Goal: Task Accomplishment & Management: Complete application form

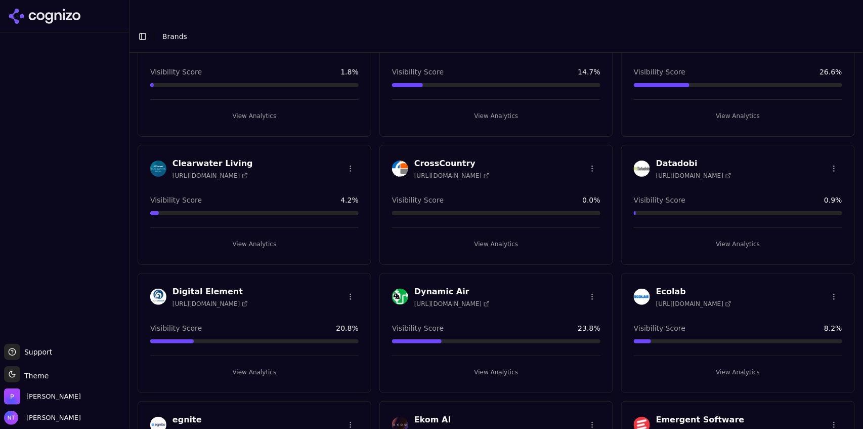
scroll to position [273, 0]
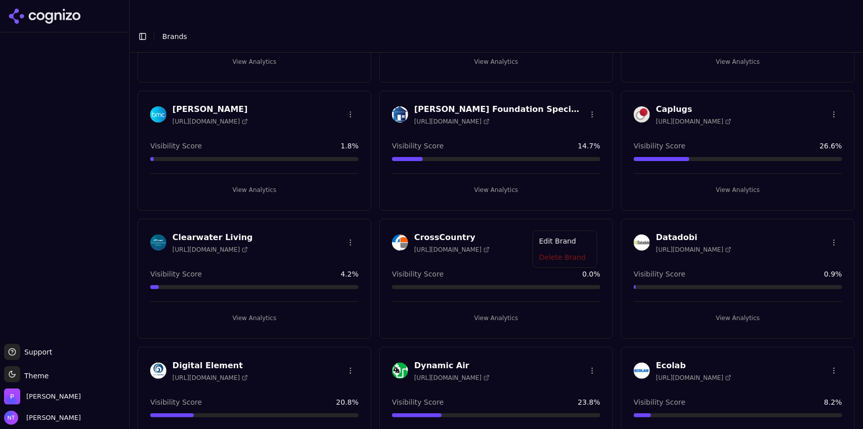
click at [587, 223] on html "Support Support Toggle theme Theme Perrill Nate Tower Toggle Sidebar Brands Bra…" at bounding box center [431, 224] width 863 height 449
click at [565, 262] on div "Delete Brand" at bounding box center [565, 258] width 60 height 16
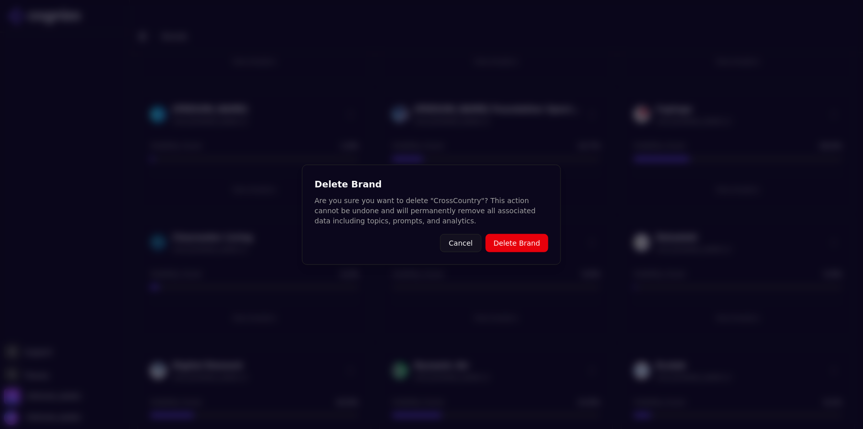
click at [533, 249] on button "Delete Brand" at bounding box center [517, 243] width 63 height 18
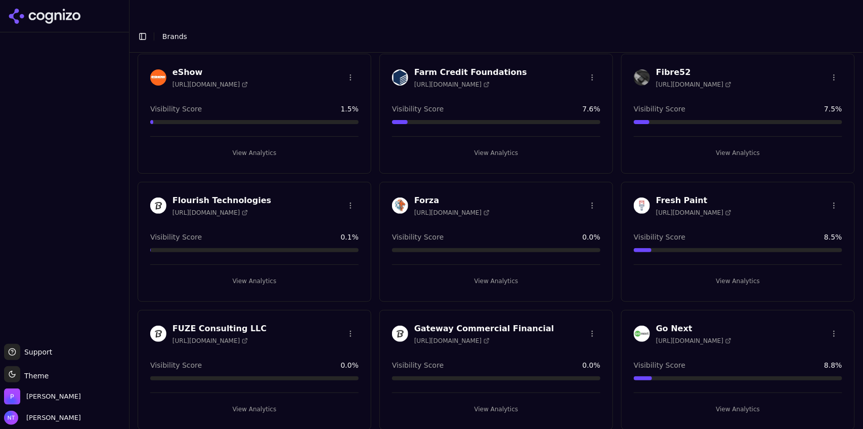
scroll to position [832, 0]
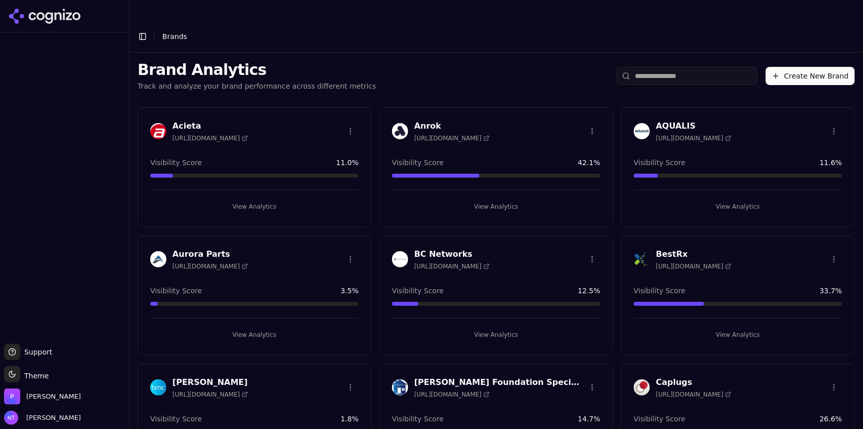
click at [807, 67] on button "Create New Brand" at bounding box center [810, 76] width 89 height 18
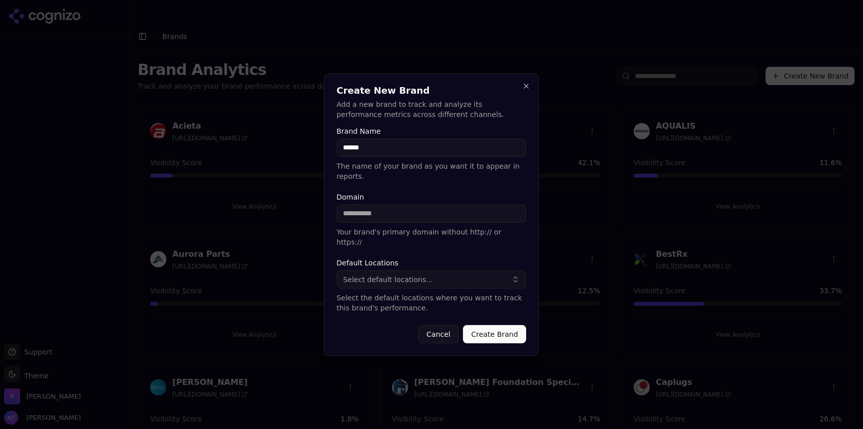
type input "******"
type input "**********"
click at [488, 270] on button "Select default locations..." at bounding box center [432, 279] width 190 height 18
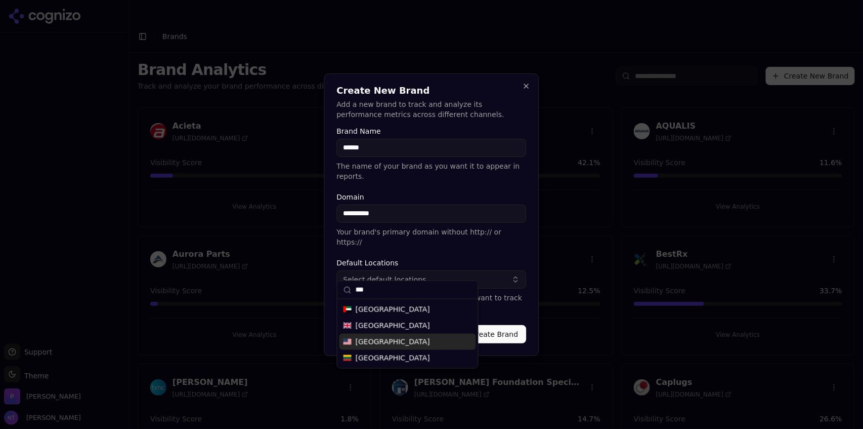
type input "***"
click at [398, 344] on div "[GEOGRAPHIC_DATA]" at bounding box center [407, 341] width 137 height 16
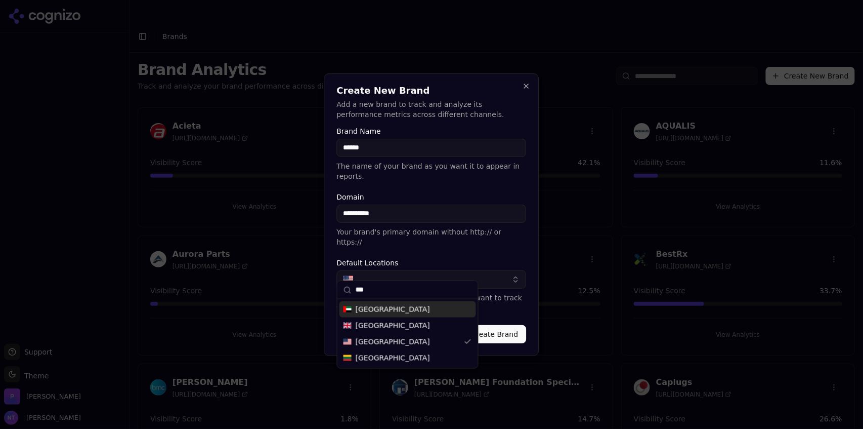
click at [519, 244] on form "**********" at bounding box center [432, 235] width 190 height 216
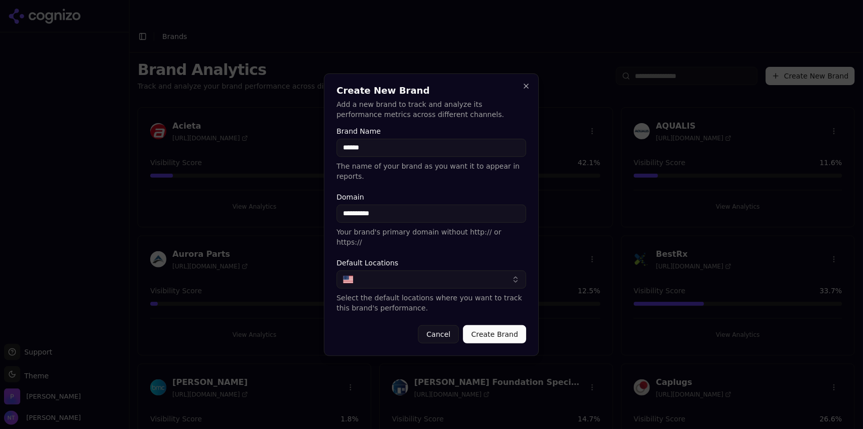
click at [495, 326] on button "Create Brand" at bounding box center [494, 334] width 63 height 18
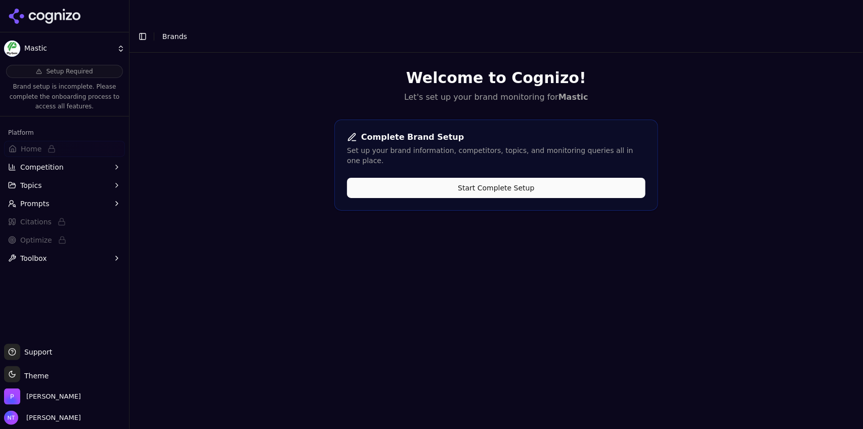
click at [503, 178] on button "Start Complete Setup" at bounding box center [496, 188] width 299 height 20
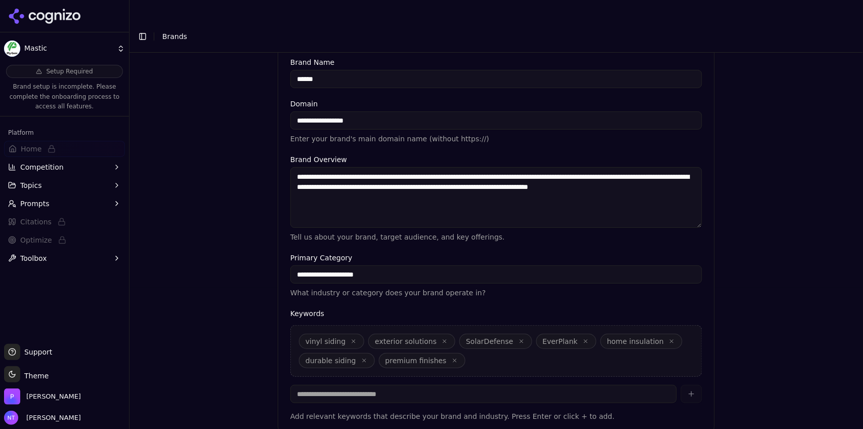
scroll to position [224, 0]
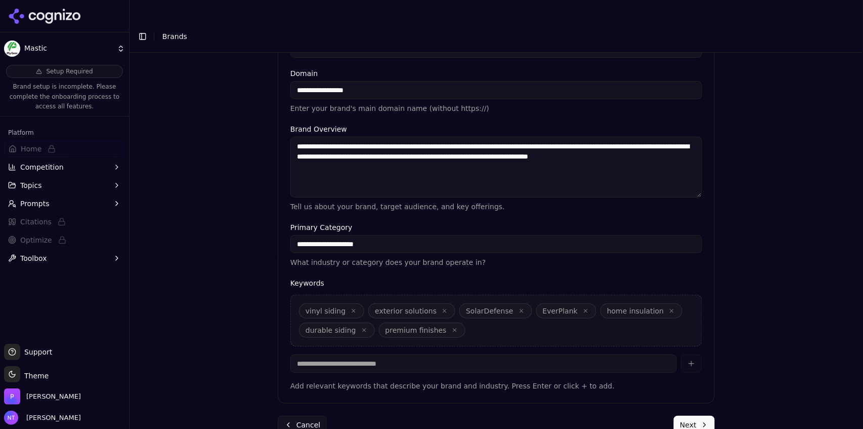
click at [685, 415] on button "Next" at bounding box center [694, 424] width 41 height 18
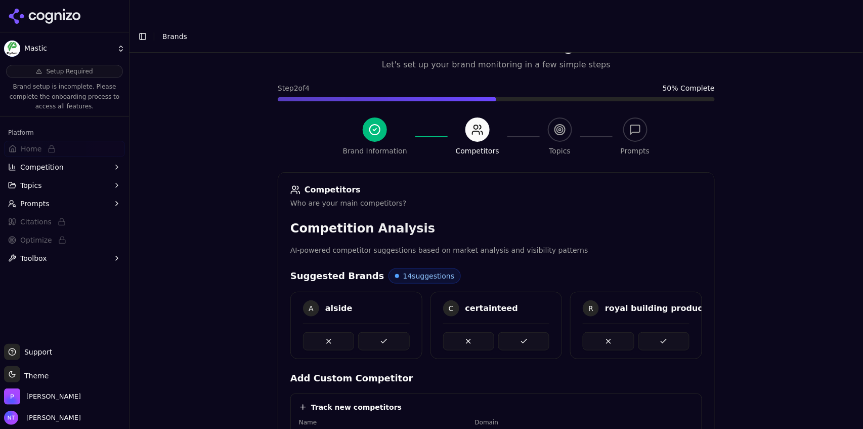
scroll to position [222, 0]
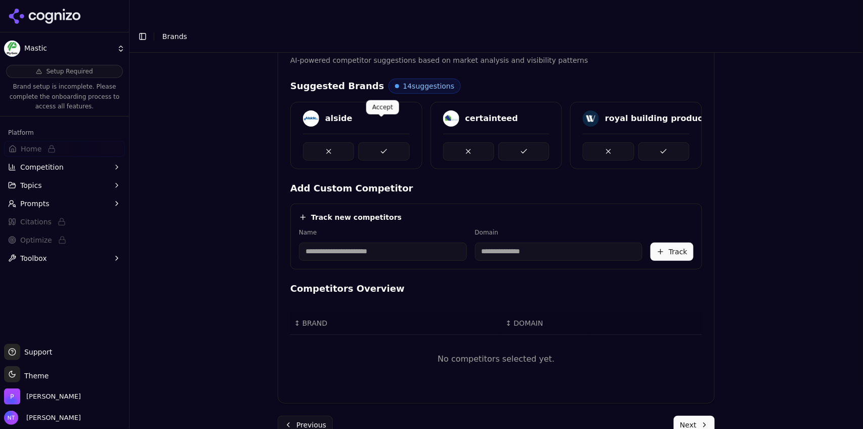
click at [387, 142] on button at bounding box center [383, 151] width 51 height 18
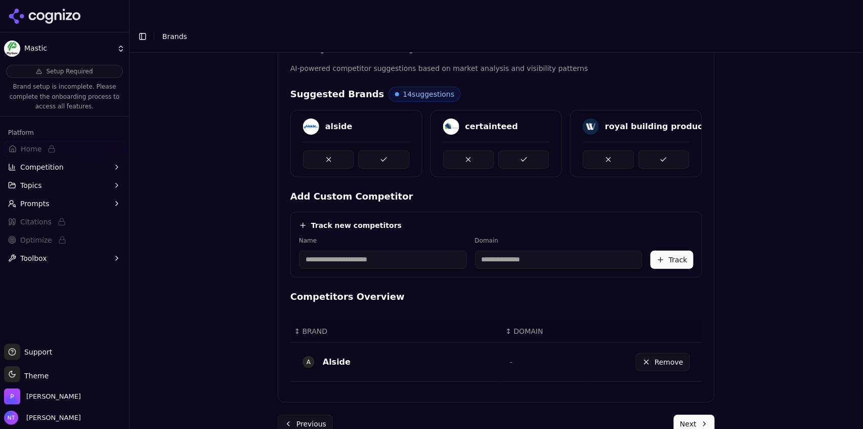
scroll to position [212, 0]
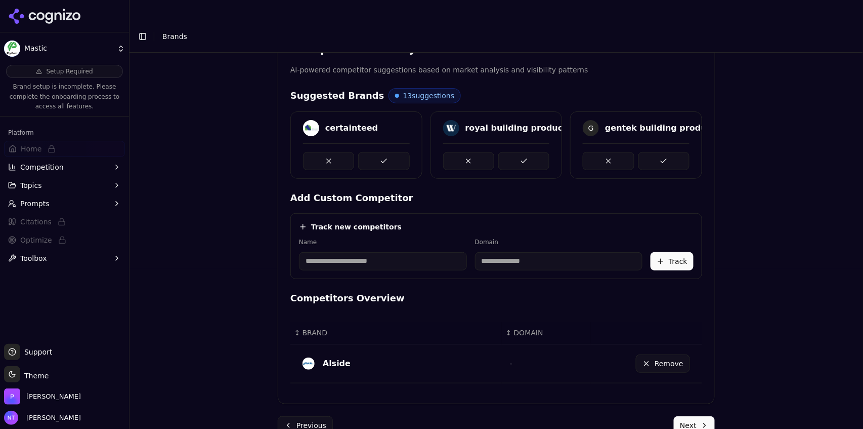
click at [387, 152] on button at bounding box center [383, 161] width 51 height 18
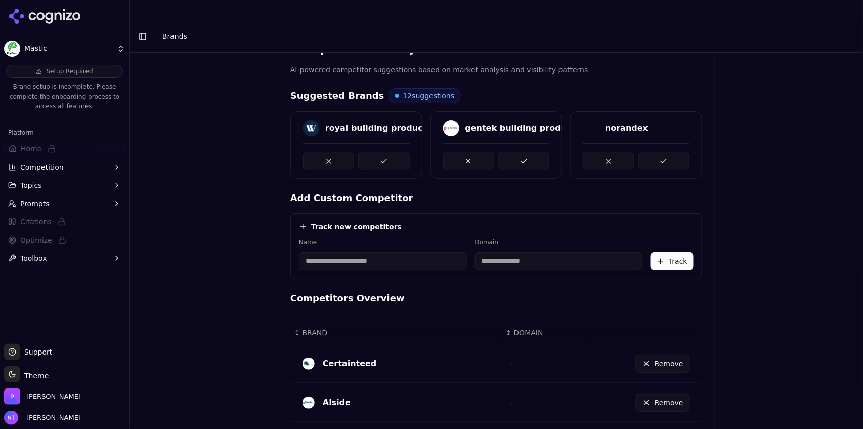
click at [387, 152] on button at bounding box center [383, 161] width 51 height 18
click at [383, 152] on button at bounding box center [383, 161] width 51 height 18
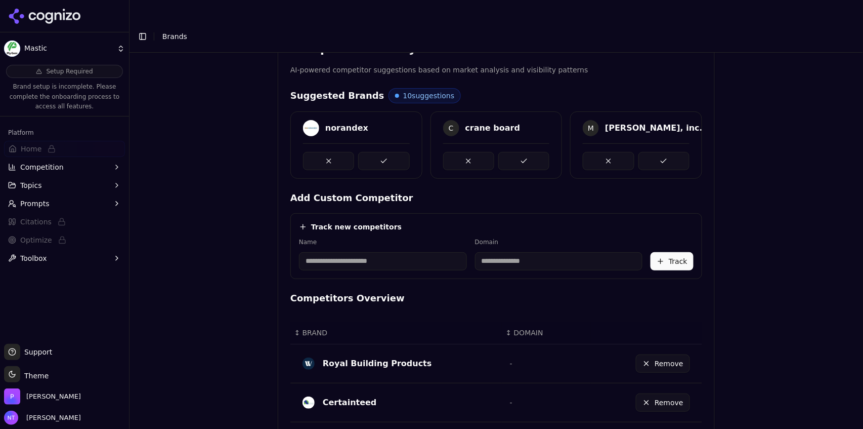
click at [383, 152] on button at bounding box center [383, 161] width 51 height 18
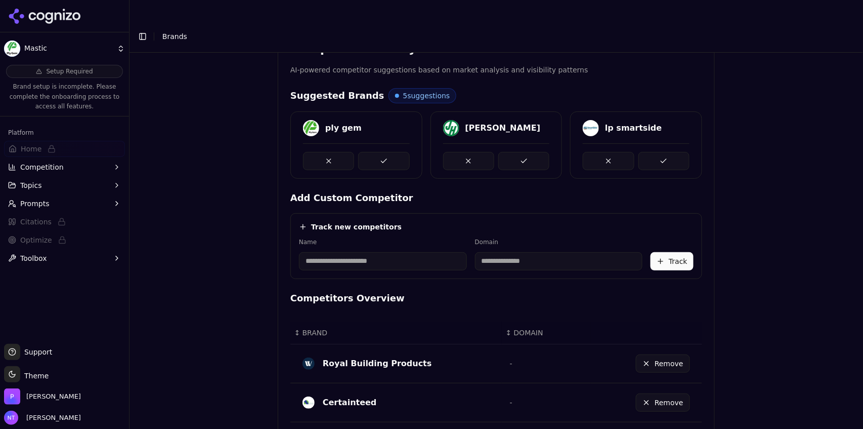
click at [383, 152] on button at bounding box center [383, 161] width 51 height 18
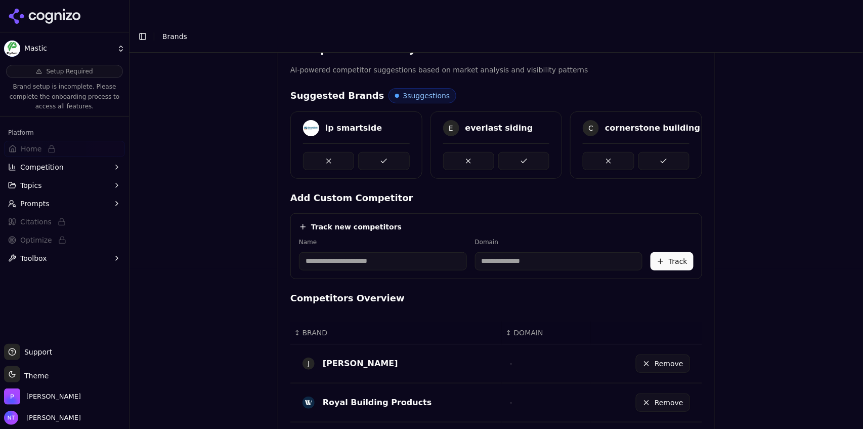
click at [383, 152] on button at bounding box center [383, 161] width 51 height 18
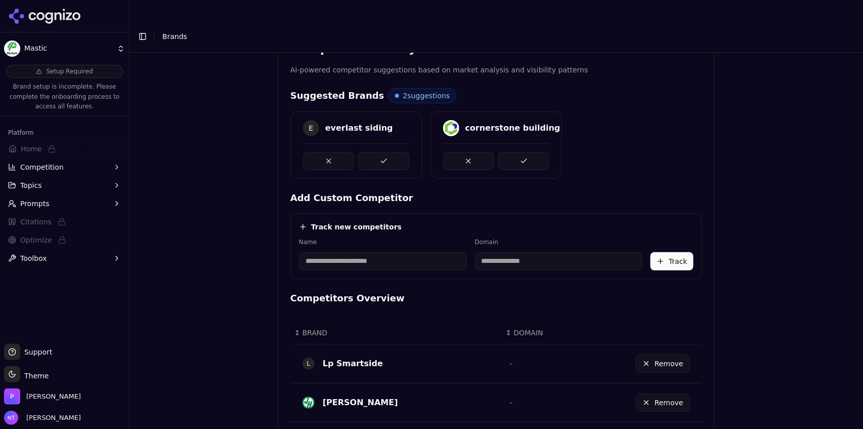
click at [383, 152] on button at bounding box center [383, 161] width 51 height 18
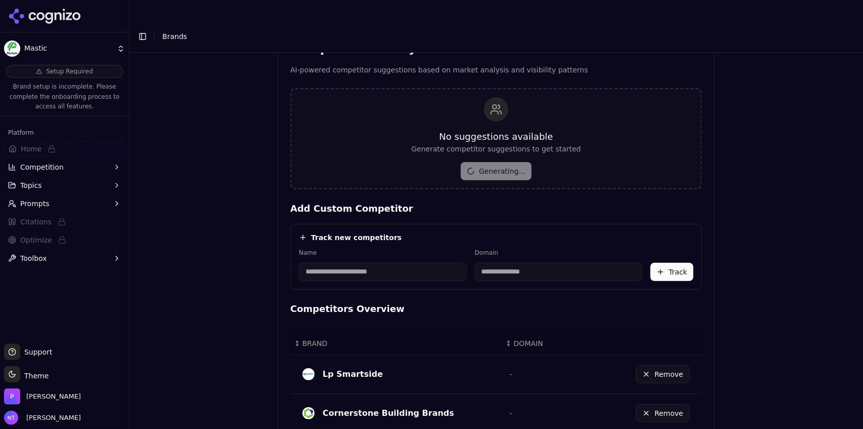
scroll to position [590, 0]
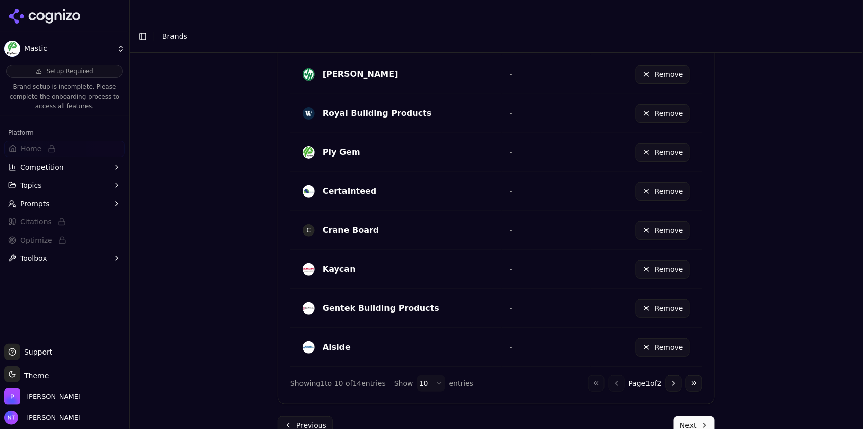
click at [688, 416] on button "Next" at bounding box center [694, 425] width 41 height 18
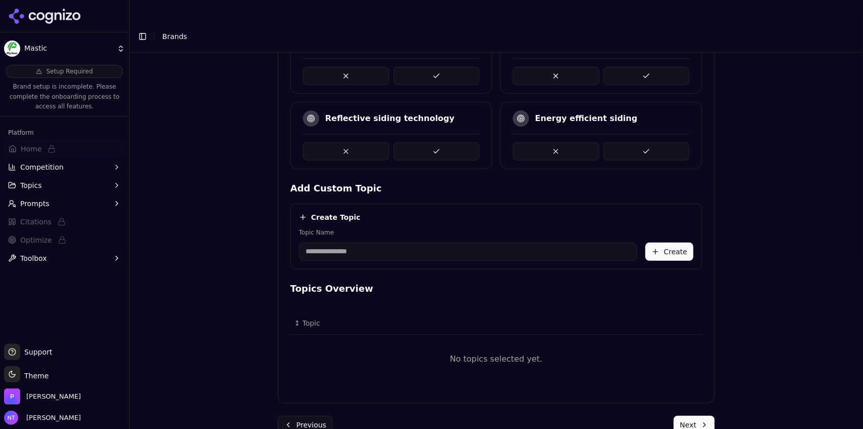
scroll to position [150, 0]
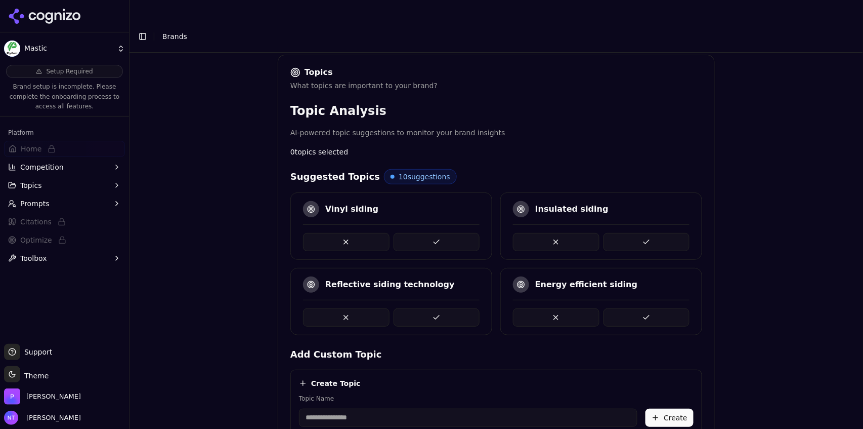
click at [446, 233] on button at bounding box center [437, 242] width 87 height 18
click at [460, 233] on button at bounding box center [437, 242] width 87 height 18
click at [641, 308] on button at bounding box center [647, 317] width 87 height 18
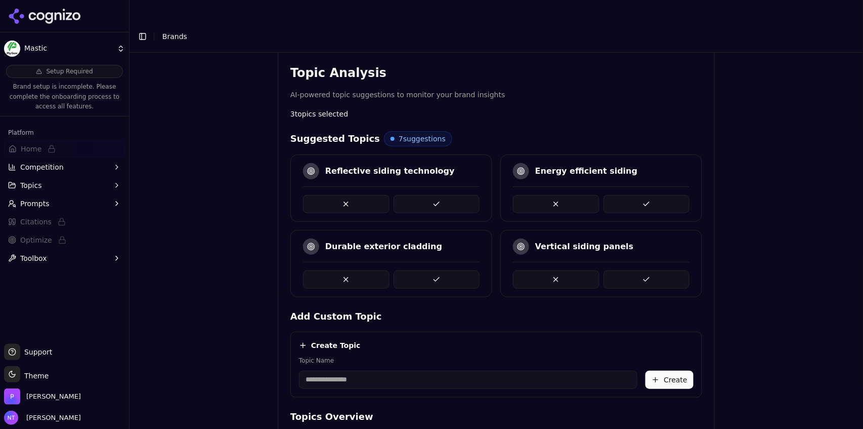
scroll to position [189, 0]
click at [640, 194] on button at bounding box center [647, 203] width 87 height 18
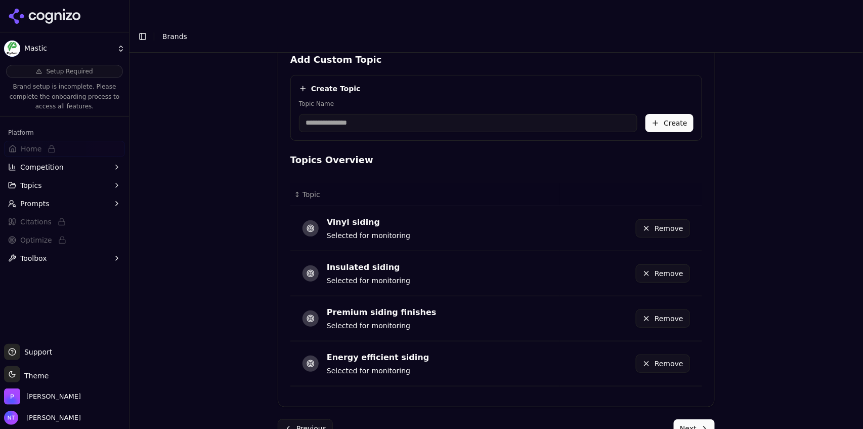
scroll to position [447, 0]
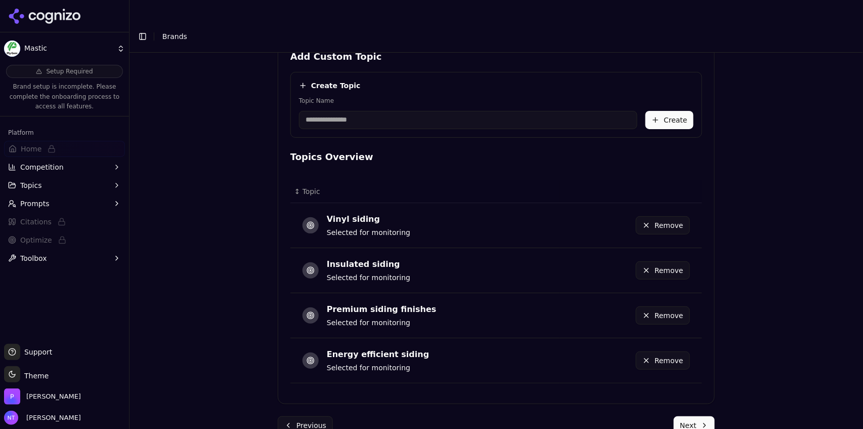
click at [429, 111] on input "Topic Name" at bounding box center [468, 120] width 338 height 18
type input "*"
click at [700, 416] on button "Next" at bounding box center [694, 425] width 41 height 18
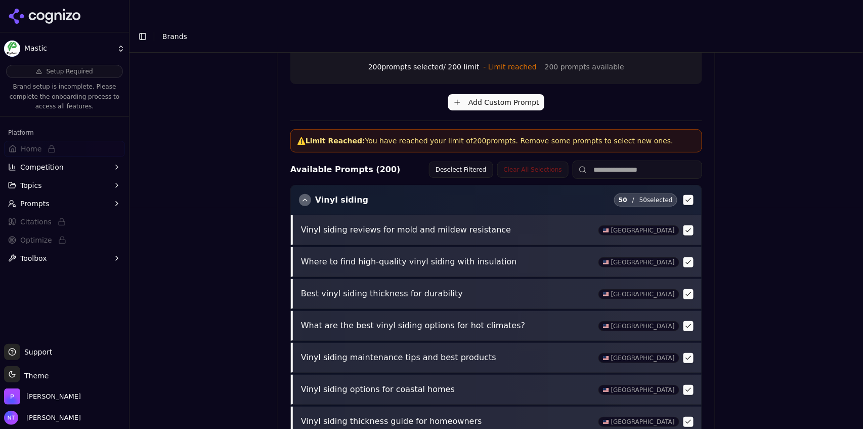
scroll to position [420, 0]
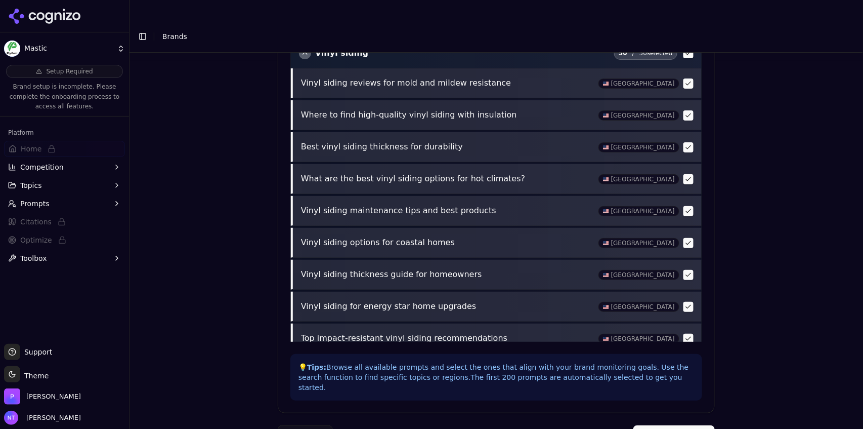
click at [674, 425] on button "Complete Setup" at bounding box center [673, 434] width 81 height 18
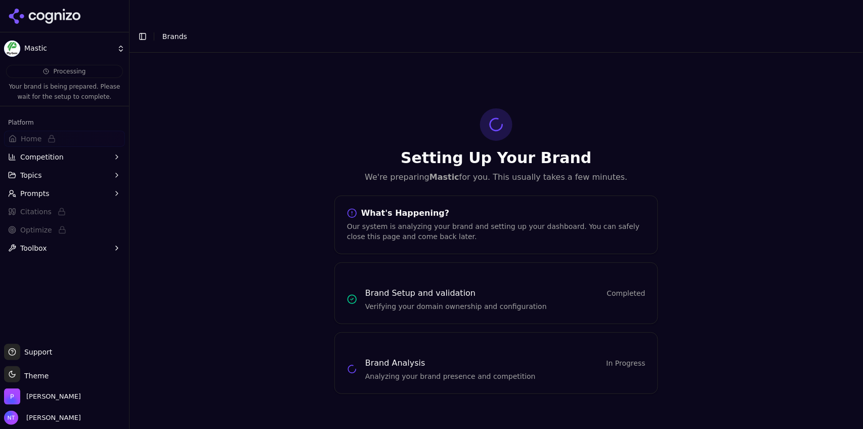
scroll to position [0, 0]
click at [172, 32] on span "Brands" at bounding box center [174, 36] width 25 height 8
click at [142, 29] on button "Toggle Sidebar" at bounding box center [143, 36] width 14 height 14
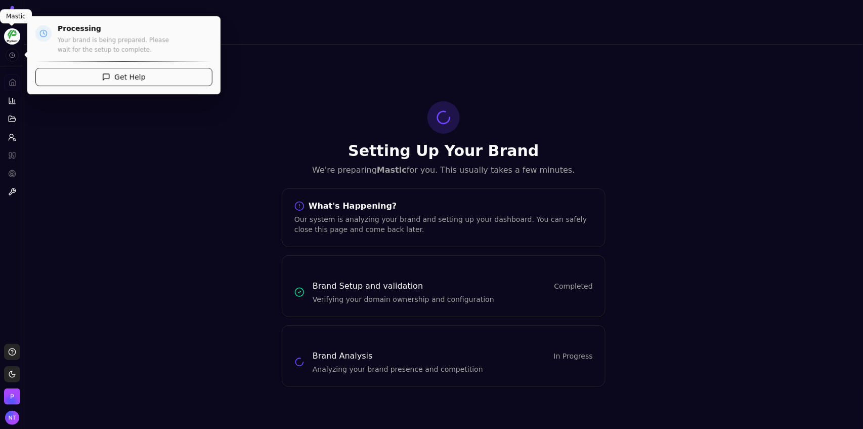
click at [10, 36] on html "Mastic Platform Home Competition Topics Prompts Citations Optimize Toolbox Supp…" at bounding box center [431, 224] width 863 height 449
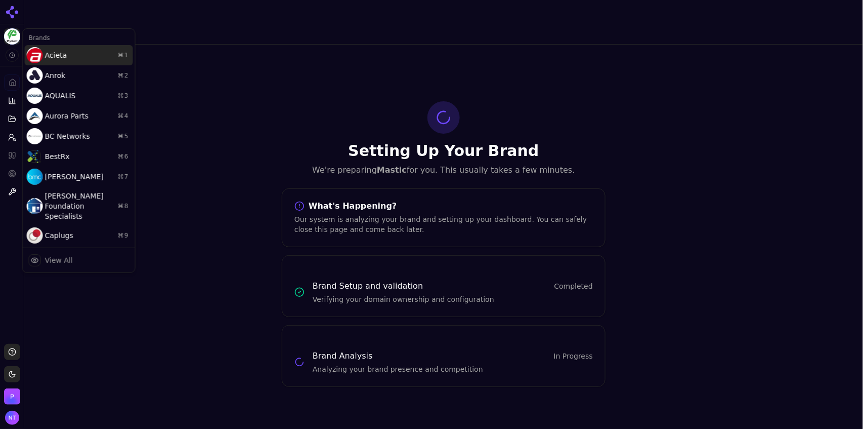
click at [68, 52] on div "Acieta ⌘ 1" at bounding box center [79, 55] width 108 height 20
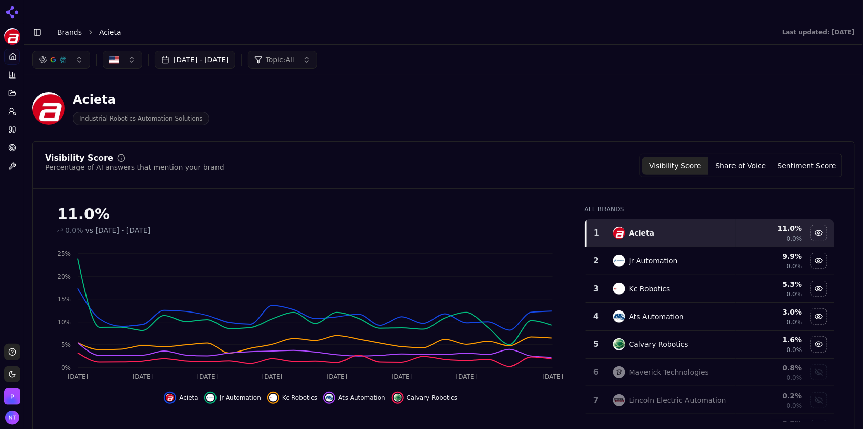
click at [61, 28] on link "Brands" at bounding box center [69, 32] width 25 height 8
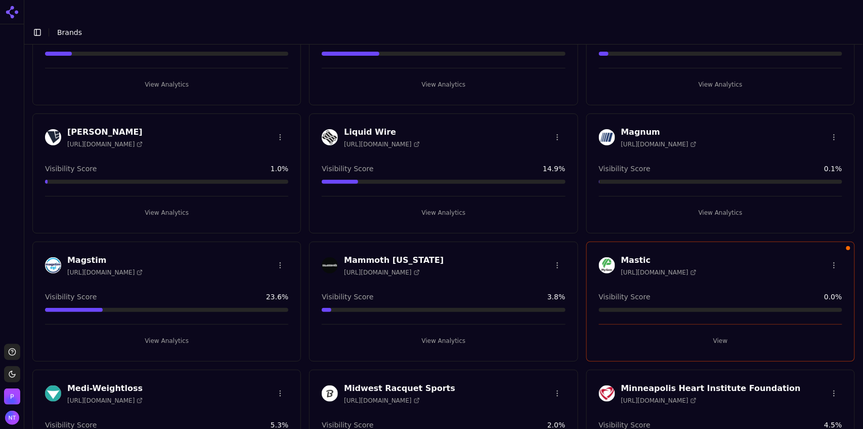
scroll to position [1921, 0]
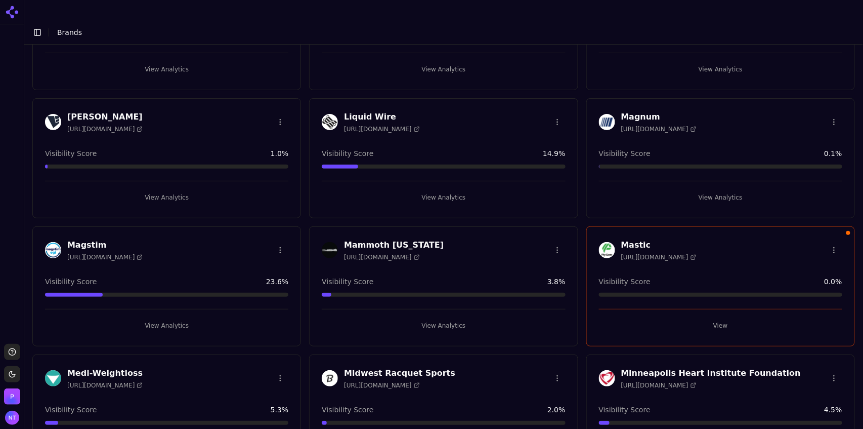
click at [713, 317] on button "View" at bounding box center [720, 325] width 243 height 16
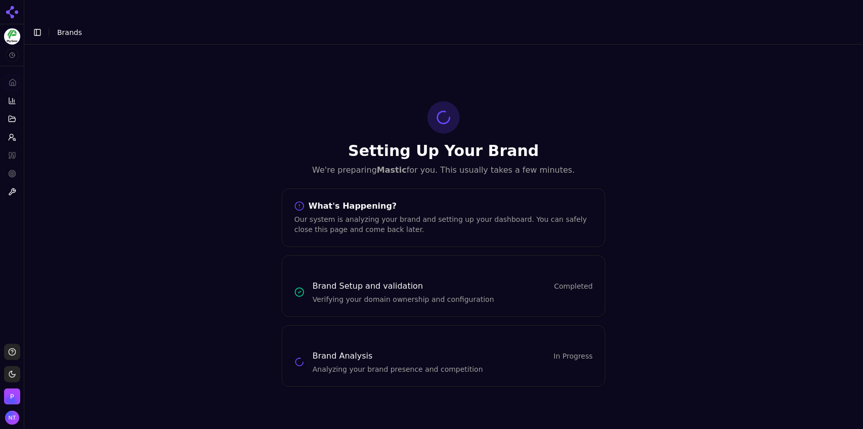
click at [31, 25] on button "Toggle Sidebar" at bounding box center [37, 32] width 14 height 14
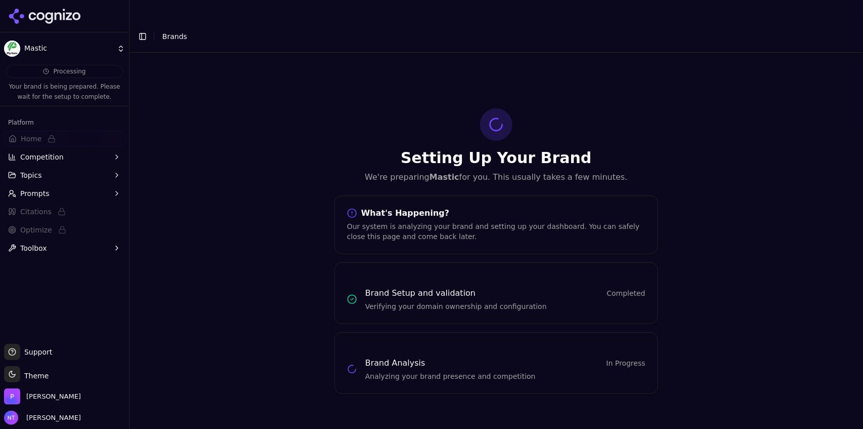
click at [63, 46] on html "Mastic Processing Your brand is being prepared. Please wait for the setup to co…" at bounding box center [431, 224] width 863 height 449
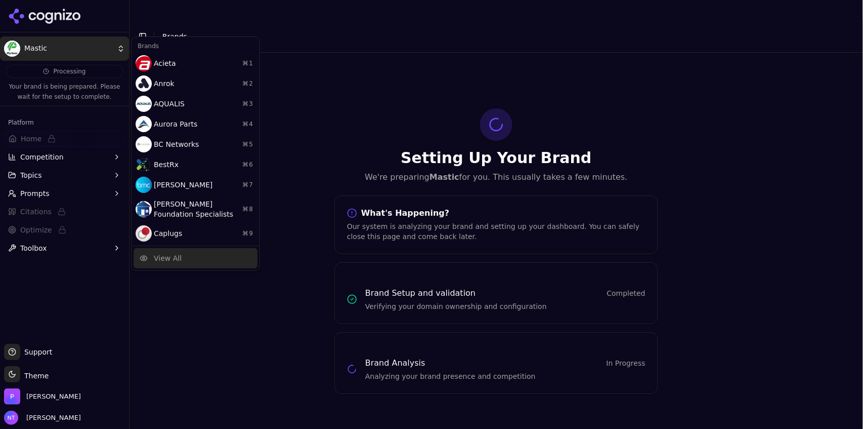
click at [183, 260] on div "View All" at bounding box center [196, 258] width 124 height 20
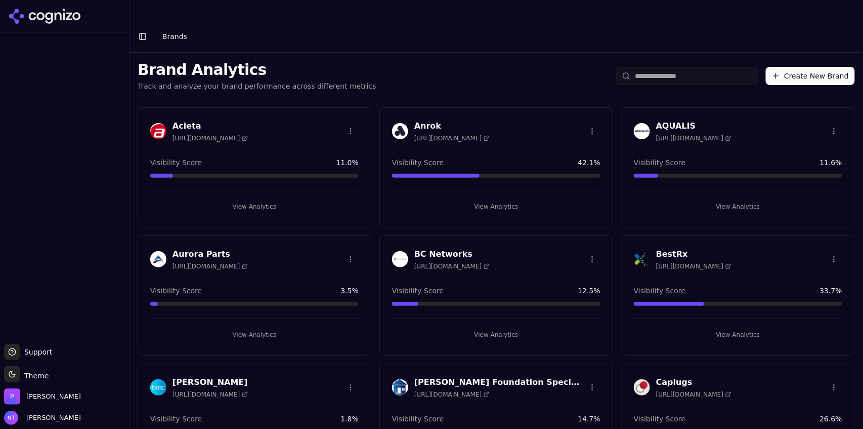
click at [816, 67] on button "Create New Brand" at bounding box center [810, 76] width 89 height 18
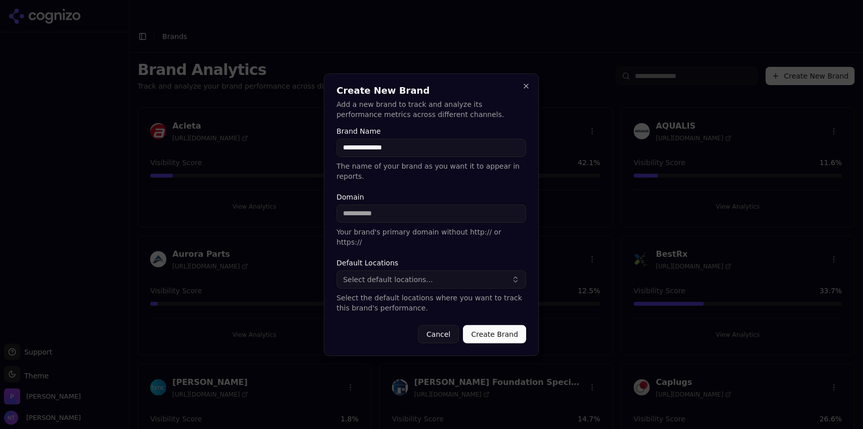
type input "**********"
paste input "**********"
drag, startPoint x: 366, startPoint y: 214, endPoint x: 286, endPoint y: 208, distance: 80.6
click at [286, 208] on body "Support Support Toggle theme Theme [PERSON_NAME] Tower Toggle Sidebar Brands Br…" at bounding box center [431, 224] width 863 height 449
type input "**********"
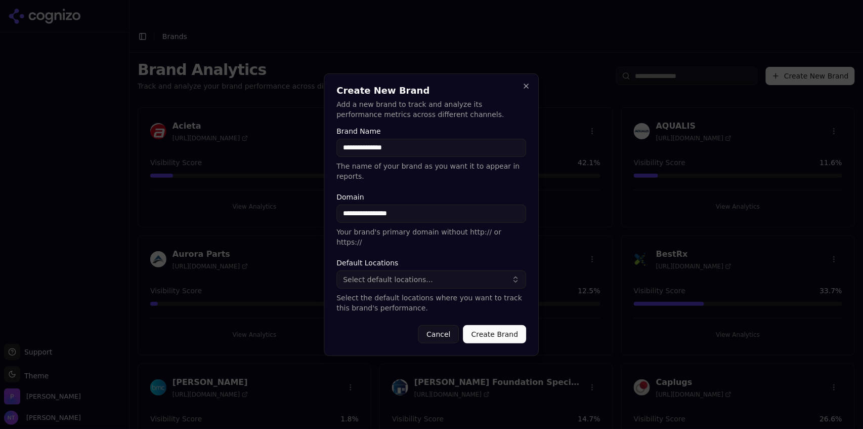
click at [405, 274] on span "Select default locations..." at bounding box center [389, 279] width 90 height 10
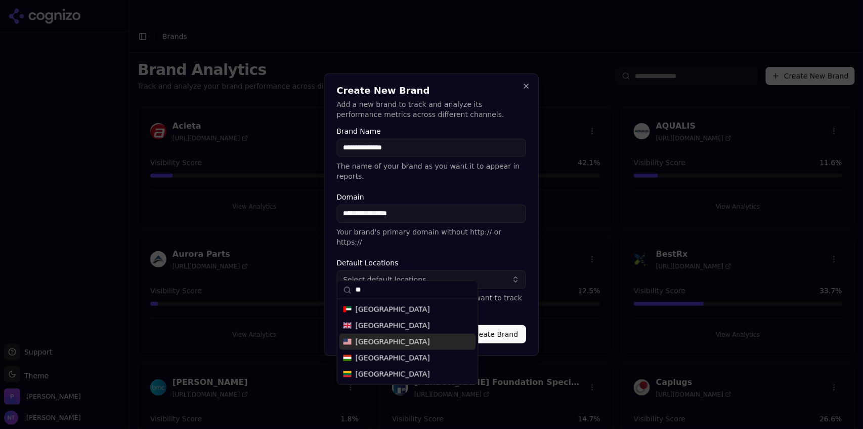
type input "**"
click at [390, 344] on span "[GEOGRAPHIC_DATA]" at bounding box center [393, 341] width 74 height 10
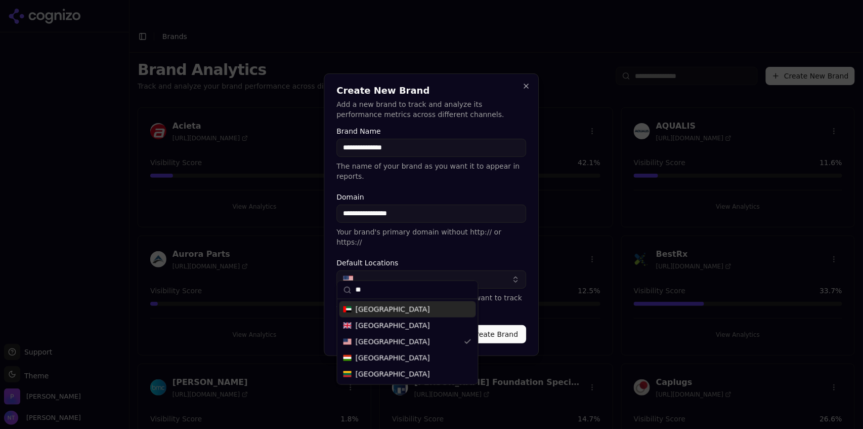
click at [413, 270] on button "button" at bounding box center [432, 279] width 190 height 18
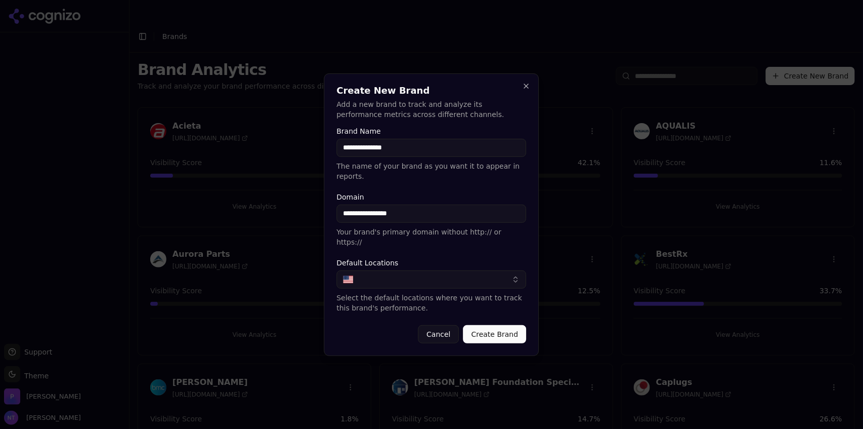
click at [413, 270] on button "button" at bounding box center [432, 279] width 190 height 18
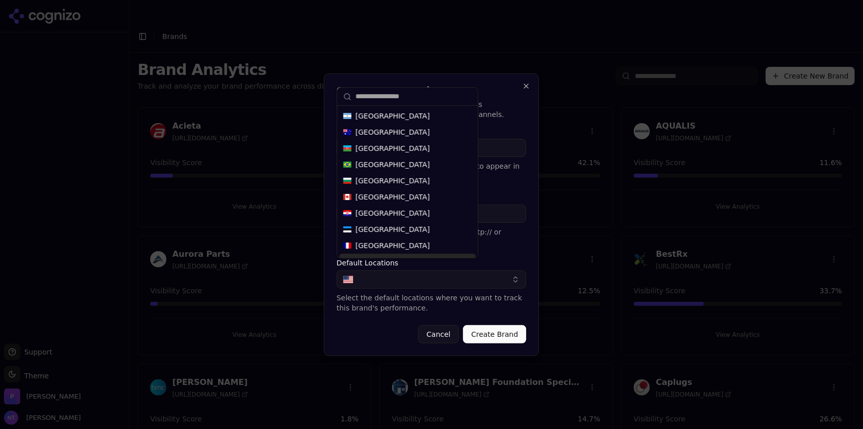
click at [415, 301] on p "Select the default locations where you want to track this brand's performance." at bounding box center [432, 302] width 190 height 20
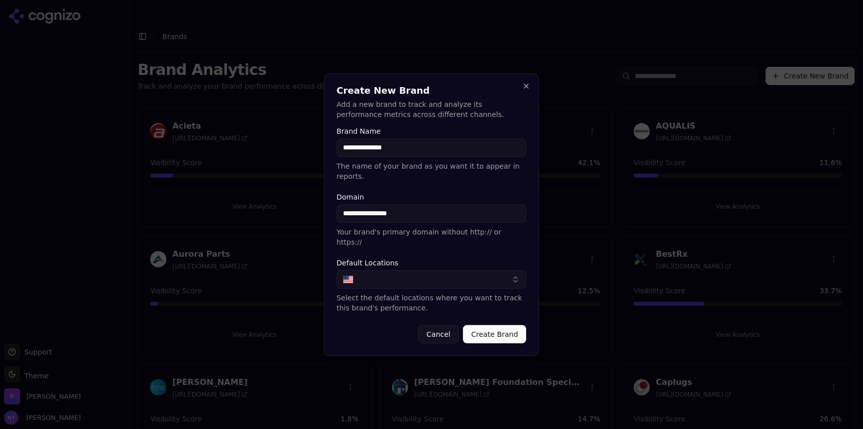
click at [385, 273] on button "button" at bounding box center [432, 279] width 190 height 18
type input "***"
click at [400, 306] on div "[GEOGRAPHIC_DATA]" at bounding box center [407, 309] width 137 height 16
click at [503, 308] on form "**********" at bounding box center [432, 235] width 190 height 216
click at [498, 325] on button "Create Brand" at bounding box center [494, 334] width 63 height 18
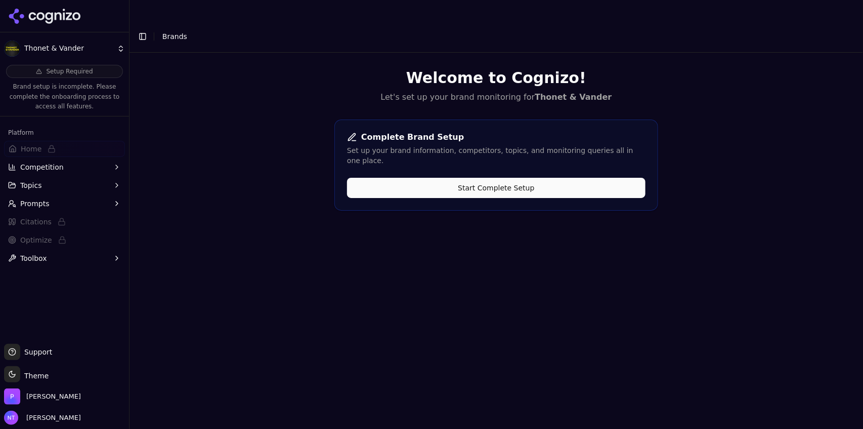
click at [513, 178] on button "Start Complete Setup" at bounding box center [496, 188] width 299 height 20
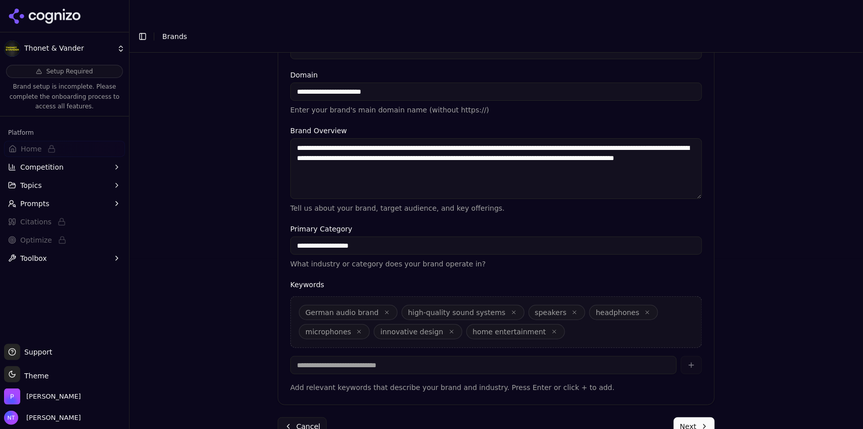
scroll to position [224, 0]
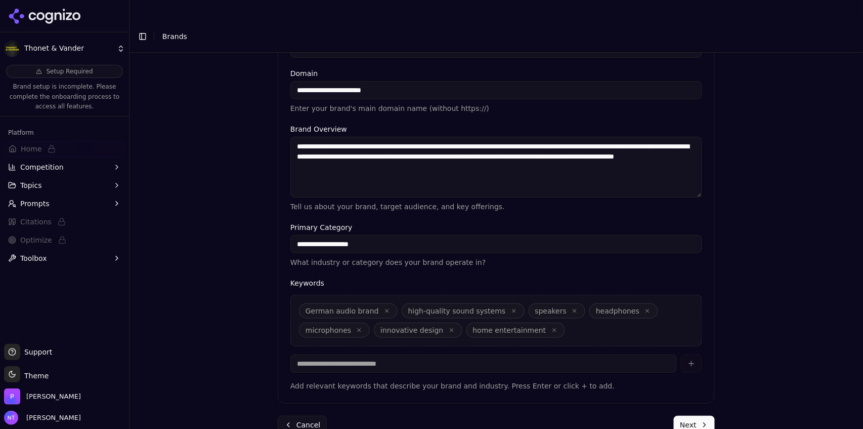
click at [681, 415] on button "Next" at bounding box center [694, 424] width 41 height 18
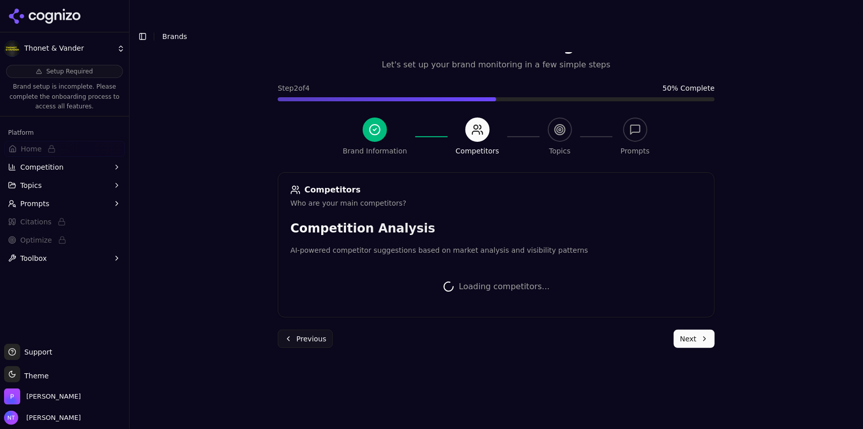
scroll to position [222, 0]
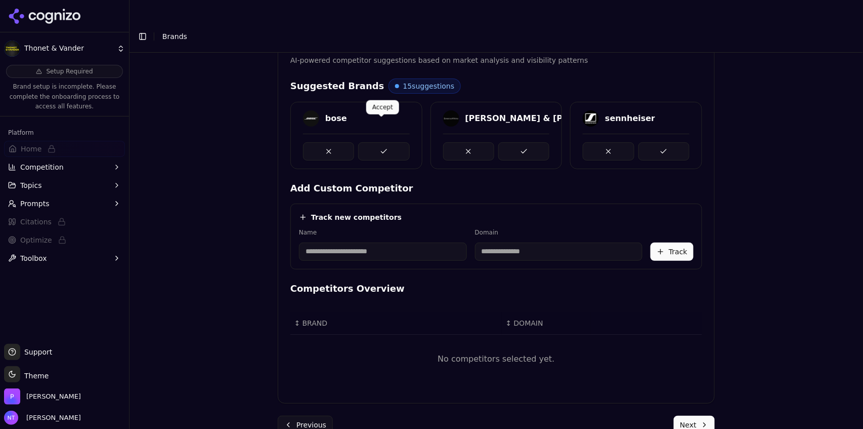
click at [384, 142] on button at bounding box center [383, 151] width 51 height 18
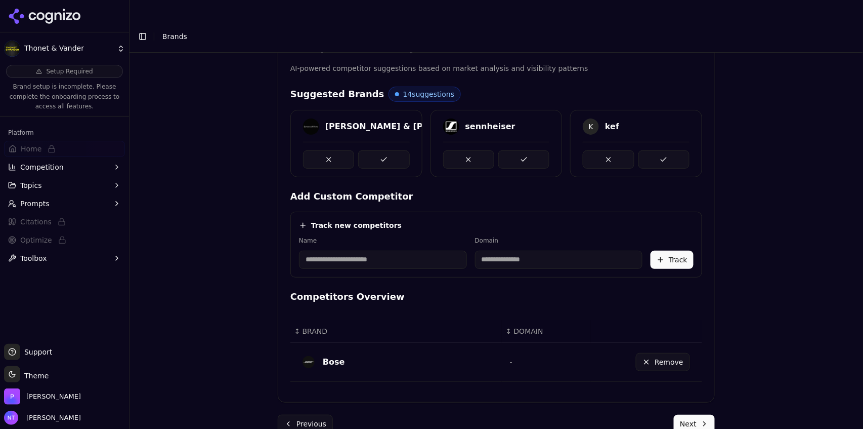
scroll to position [212, 0]
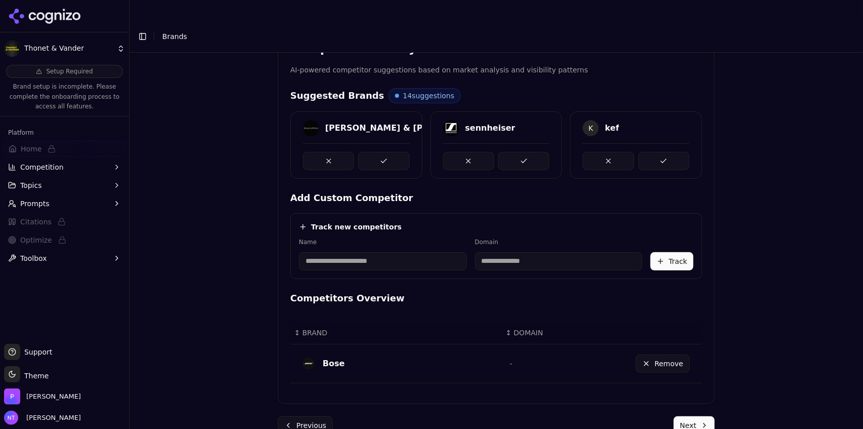
click at [384, 152] on button at bounding box center [383, 161] width 51 height 18
click at [384, 152] on div at bounding box center [356, 161] width 107 height 18
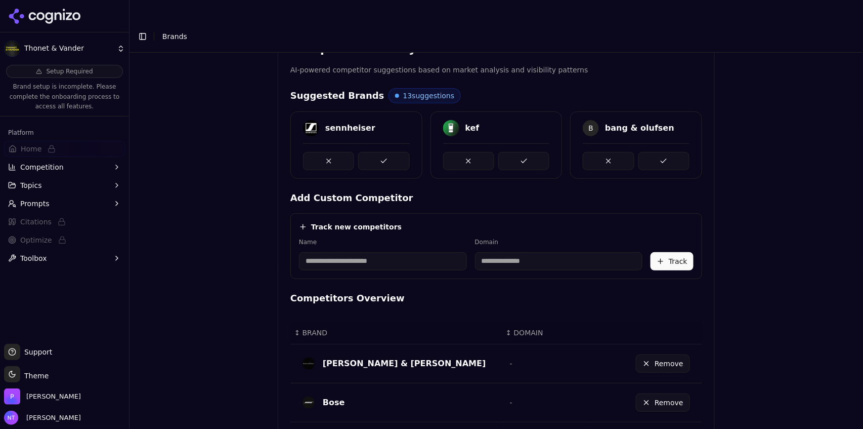
click at [384, 152] on button at bounding box center [383, 161] width 51 height 18
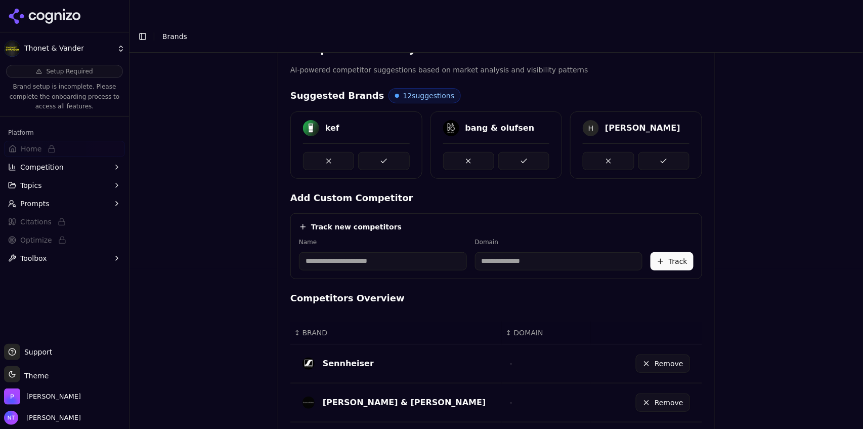
click at [384, 152] on button at bounding box center [383, 161] width 51 height 18
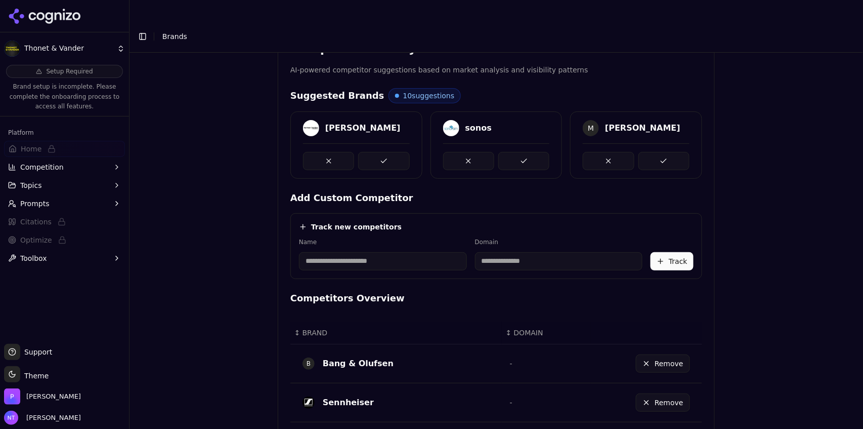
click at [384, 152] on button at bounding box center [383, 161] width 51 height 18
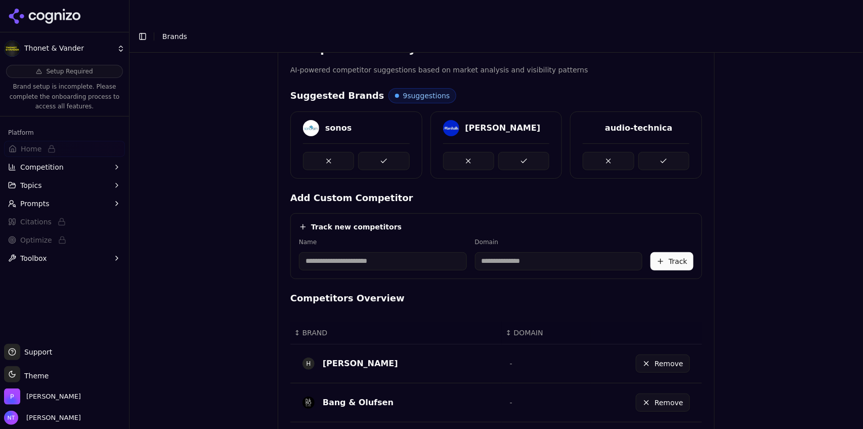
click at [384, 152] on button at bounding box center [383, 161] width 51 height 18
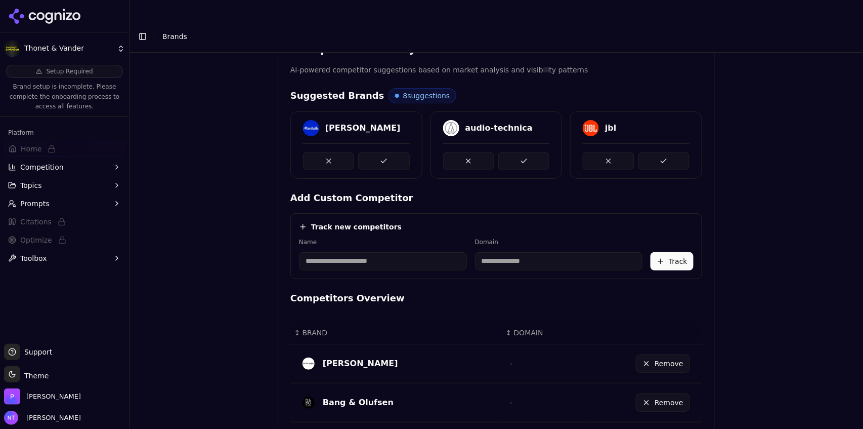
click at [384, 152] on button at bounding box center [383, 161] width 51 height 18
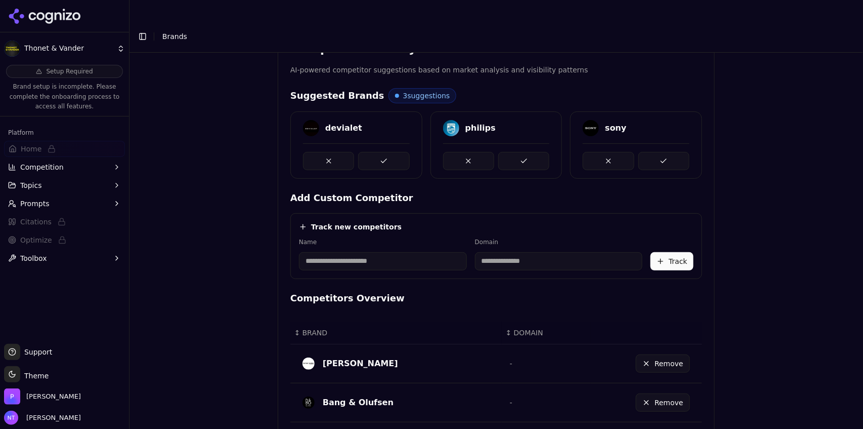
click at [384, 152] on button at bounding box center [383, 161] width 51 height 18
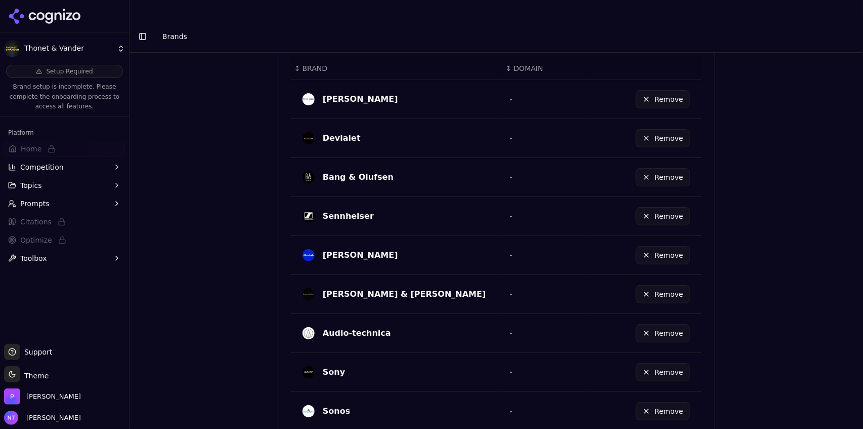
scroll to position [590, 0]
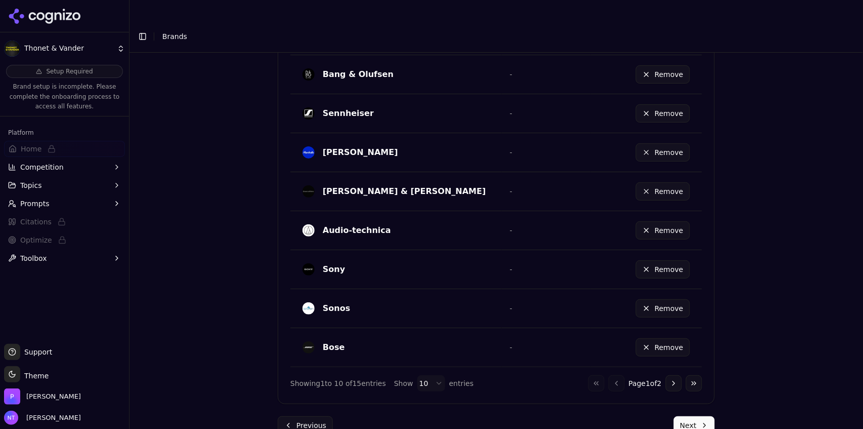
click at [689, 416] on button "Next" at bounding box center [694, 425] width 41 height 18
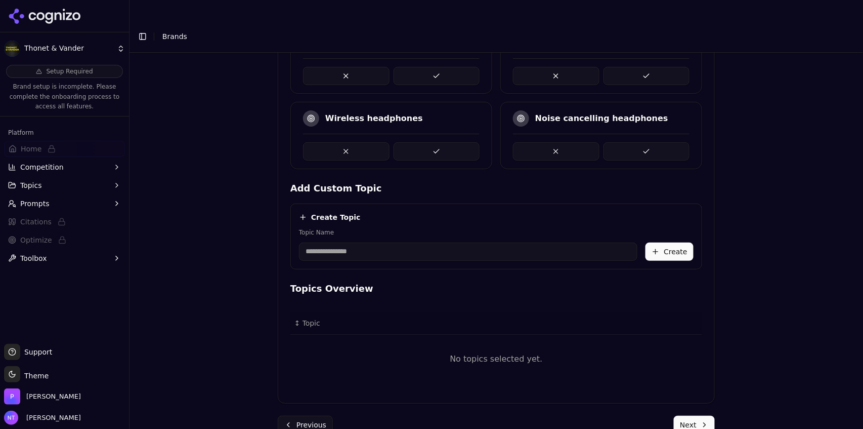
scroll to position [192, 0]
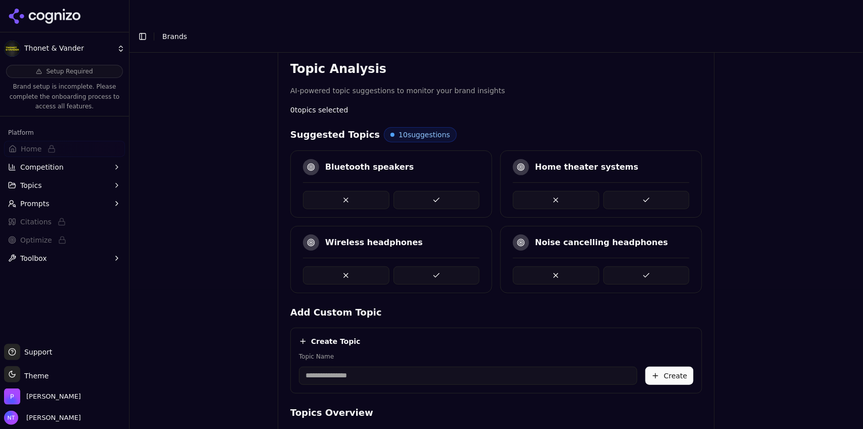
click at [459, 191] on button at bounding box center [437, 200] width 87 height 18
click at [353, 191] on button at bounding box center [346, 200] width 87 height 18
click at [629, 191] on button at bounding box center [647, 200] width 87 height 18
click at [549, 191] on button at bounding box center [556, 200] width 87 height 18
click at [436, 266] on button at bounding box center [437, 275] width 87 height 18
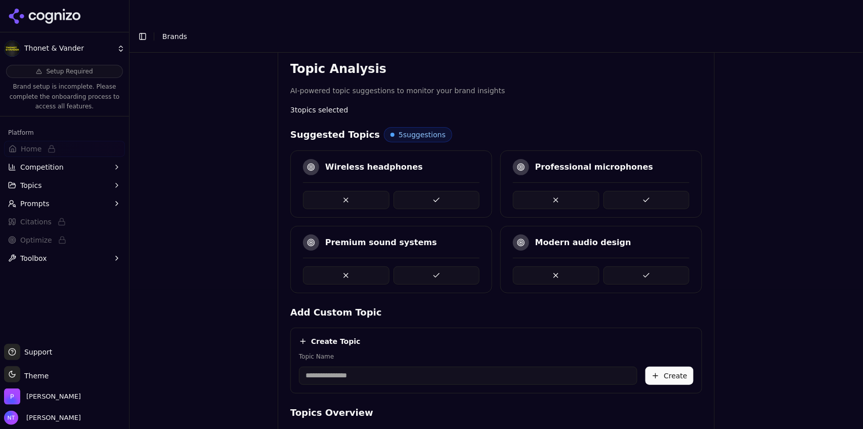
click at [436, 266] on button at bounding box center [437, 275] width 87 height 18
click at [625, 266] on button at bounding box center [647, 275] width 87 height 18
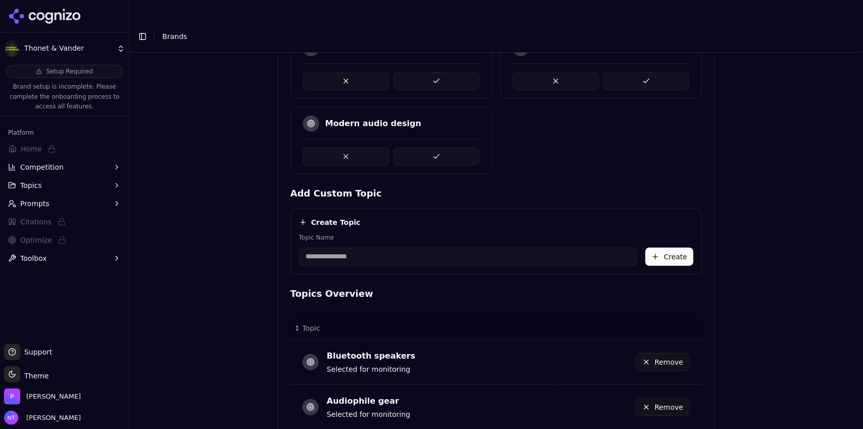
scroll to position [319, 0]
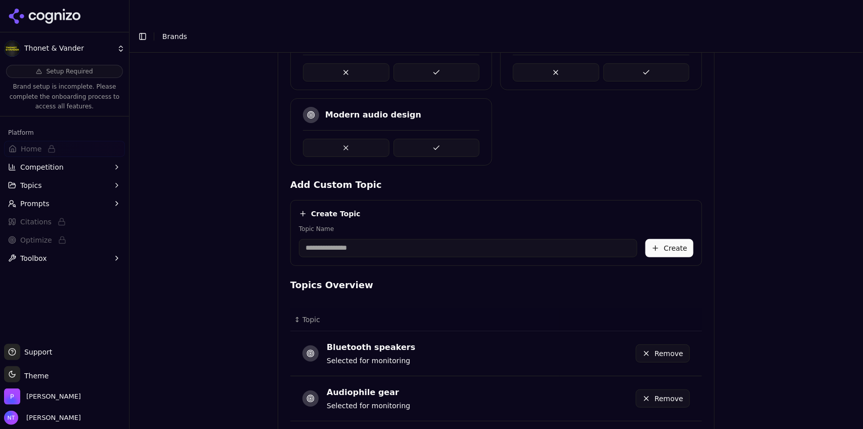
click at [391, 239] on input "Topic Name" at bounding box center [468, 248] width 338 height 18
type input "**********"
click at [658, 239] on button "Create" at bounding box center [670, 248] width 48 height 18
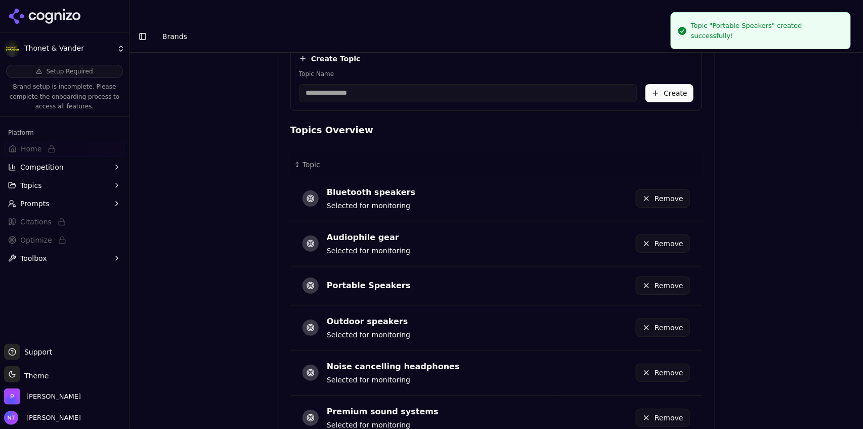
scroll to position [531, 0]
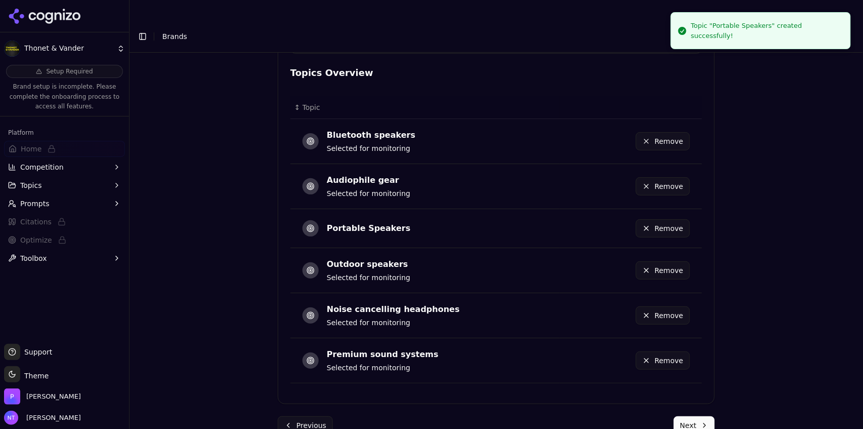
click at [678, 416] on button "Next" at bounding box center [694, 425] width 41 height 18
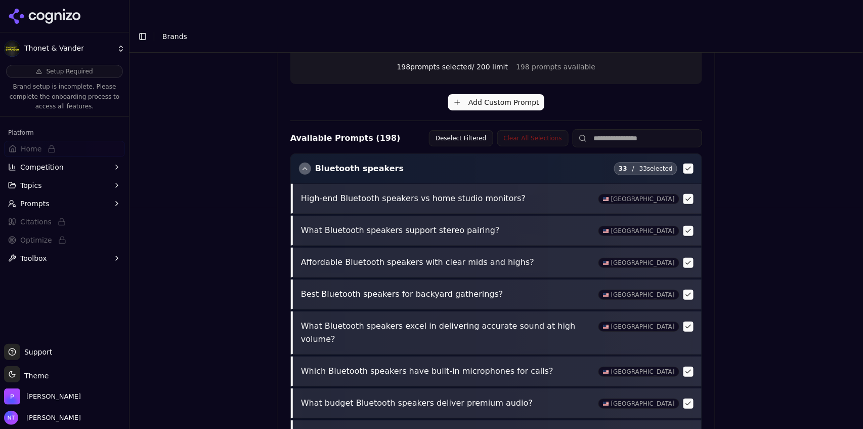
scroll to position [389, 0]
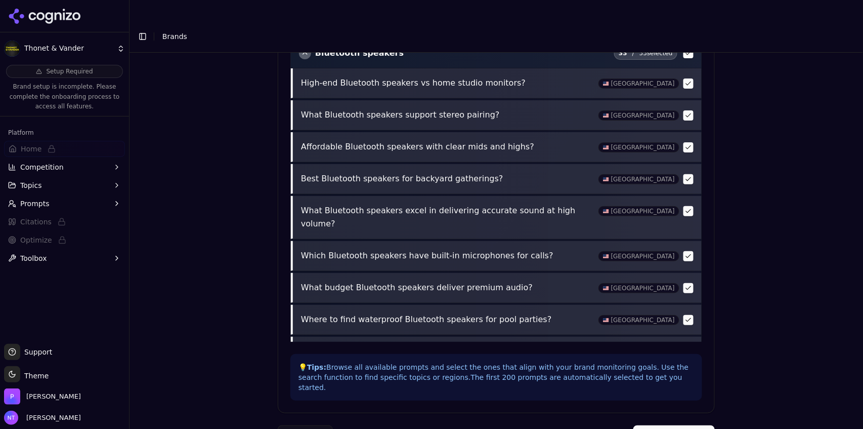
click at [696, 425] on button "Complete Setup" at bounding box center [673, 434] width 81 height 18
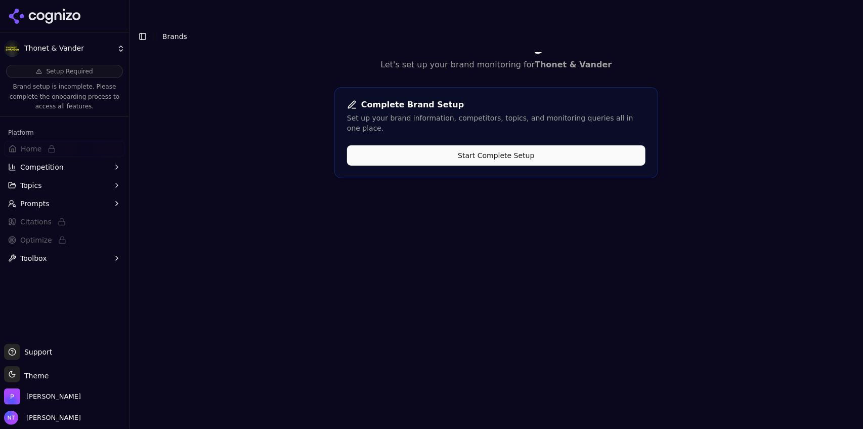
scroll to position [0, 0]
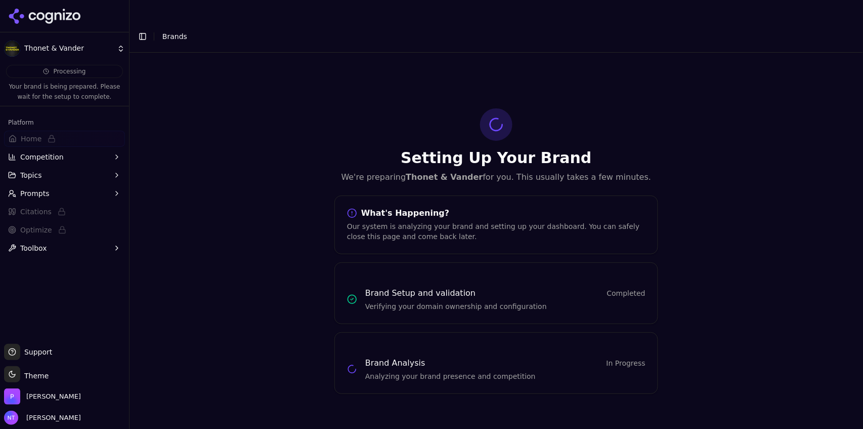
click at [142, 29] on button "Toggle Sidebar" at bounding box center [143, 36] width 14 height 14
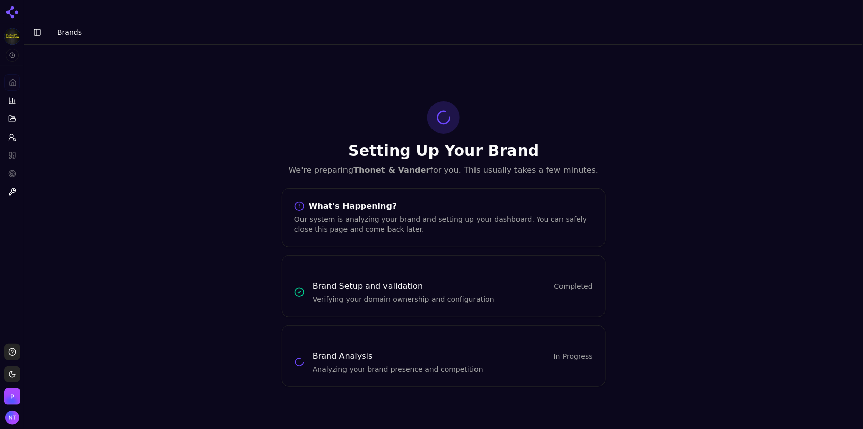
click at [65, 28] on span "Brands" at bounding box center [69, 32] width 25 height 8
click at [38, 25] on button "Toggle Sidebar" at bounding box center [37, 32] width 14 height 14
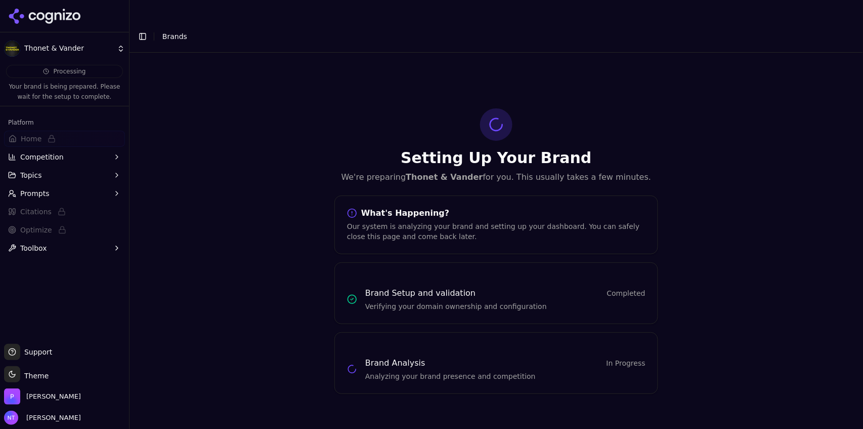
click at [97, 47] on html "Thonet & Vander Processing Your brand is being prepared. Please wait for the se…" at bounding box center [431, 224] width 863 height 449
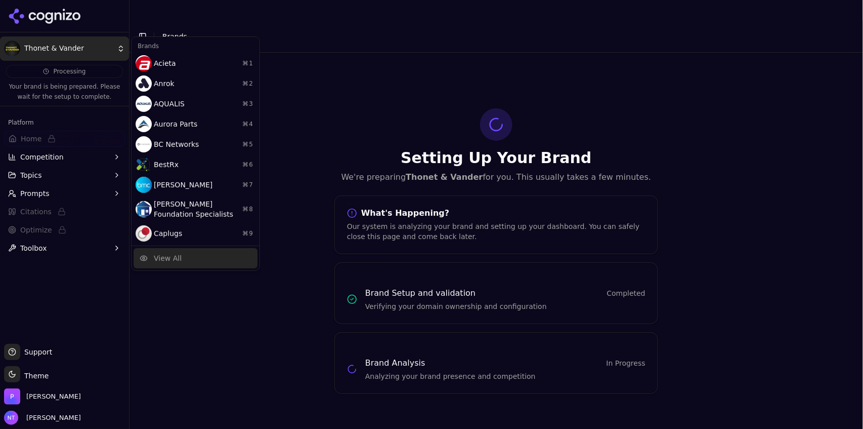
click at [174, 255] on div "View All" at bounding box center [168, 258] width 28 height 10
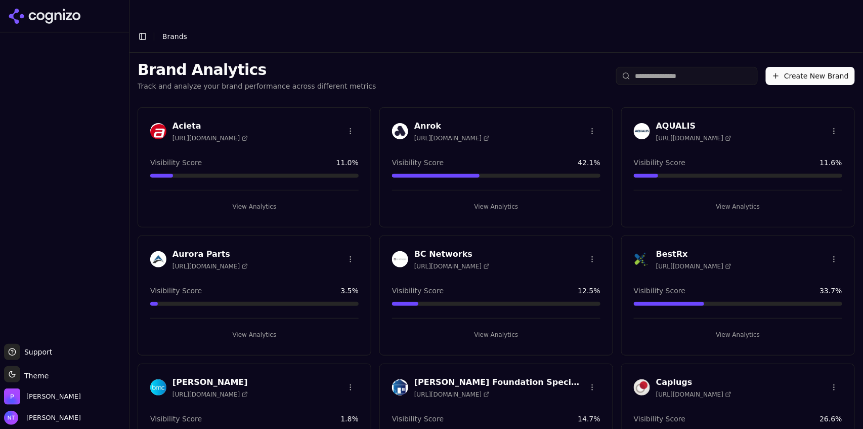
scroll to position [1665, 0]
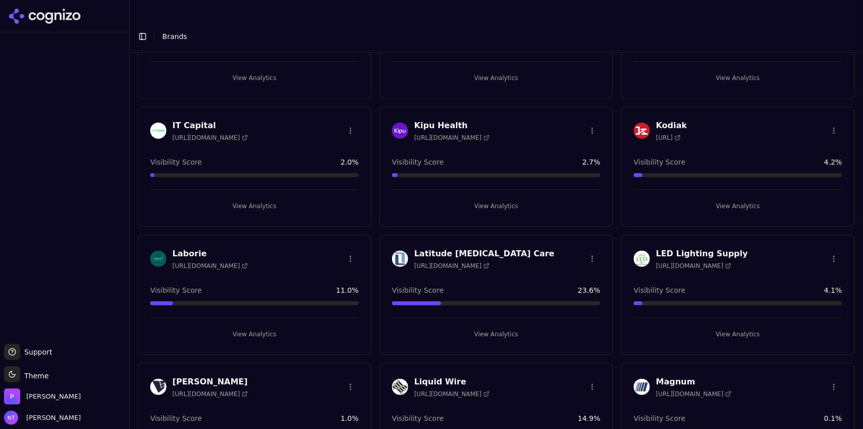
click at [263, 326] on button "View Analytics" at bounding box center [254, 334] width 208 height 16
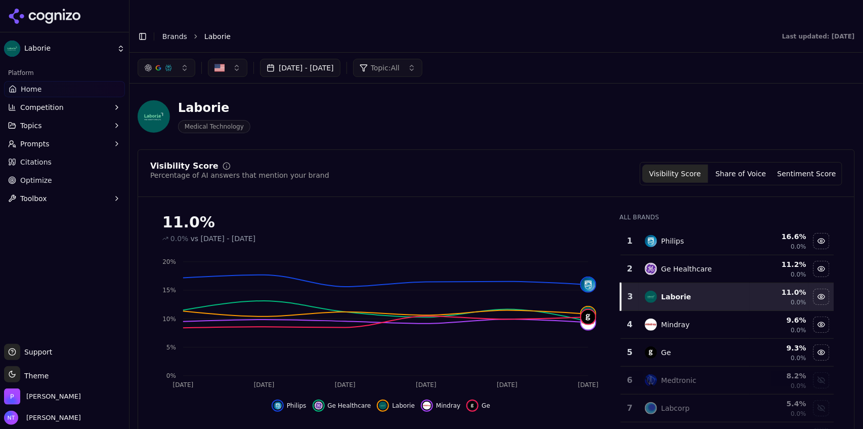
click at [42, 129] on button "Topics" at bounding box center [64, 125] width 121 height 16
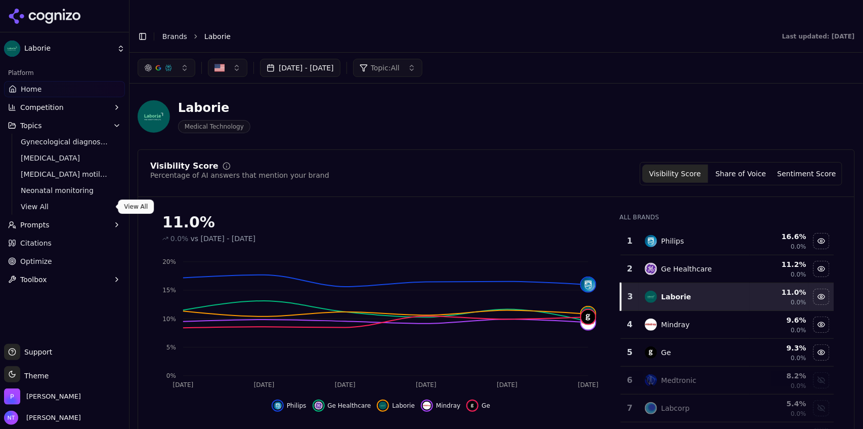
click at [40, 207] on span "View All" at bounding box center [65, 206] width 88 height 10
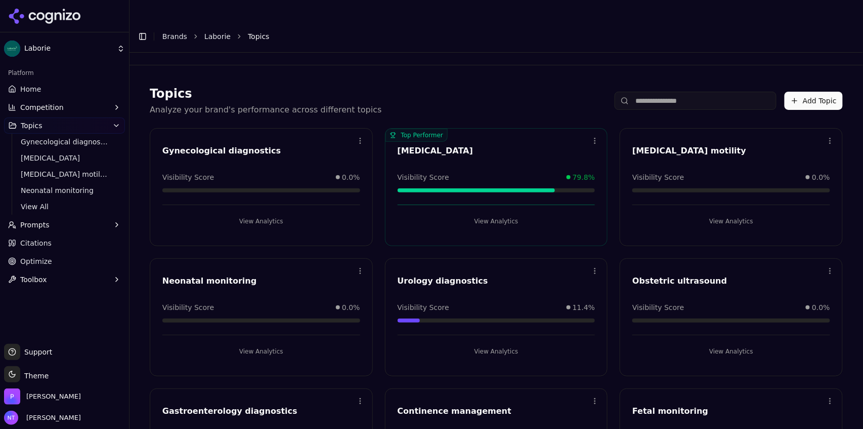
click at [824, 122] on html "Laborie Platform Home Competition Topics Gynecological diagnostics [MEDICAL_DAT…" at bounding box center [431, 224] width 863 height 449
click at [753, 77] on html "Laborie Platform Home Competition Topics Gynecological diagnostics [MEDICAL_DAT…" at bounding box center [431, 224] width 863 height 449
click at [810, 92] on button "Add Topic" at bounding box center [814, 101] width 58 height 18
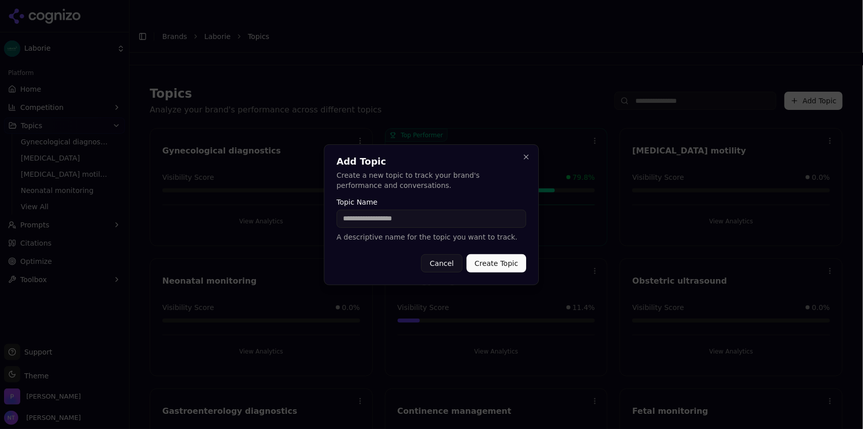
click at [485, 226] on input "Topic Name" at bounding box center [432, 218] width 190 height 18
click at [526, 157] on button "Close" at bounding box center [527, 157] width 8 height 8
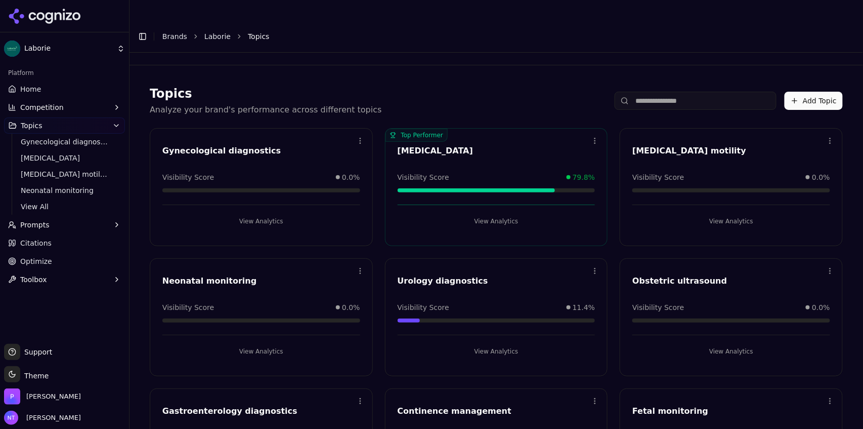
click at [205, 31] on link "Laborie" at bounding box center [217, 36] width 26 height 10
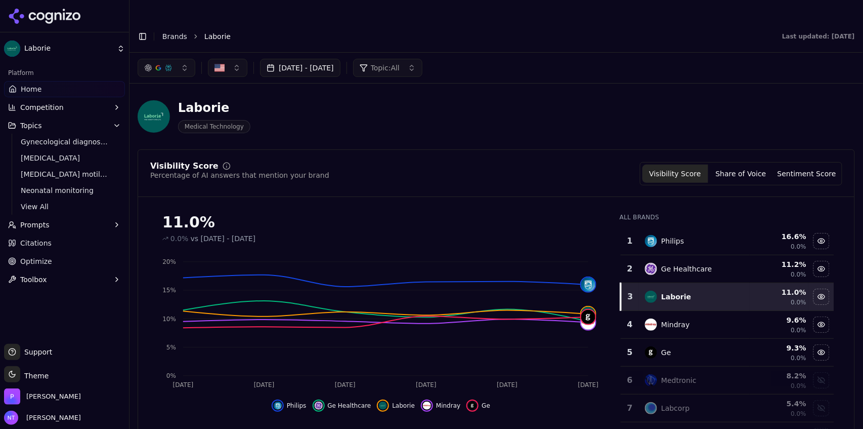
click at [175, 32] on link "Brands" at bounding box center [174, 36] width 25 height 8
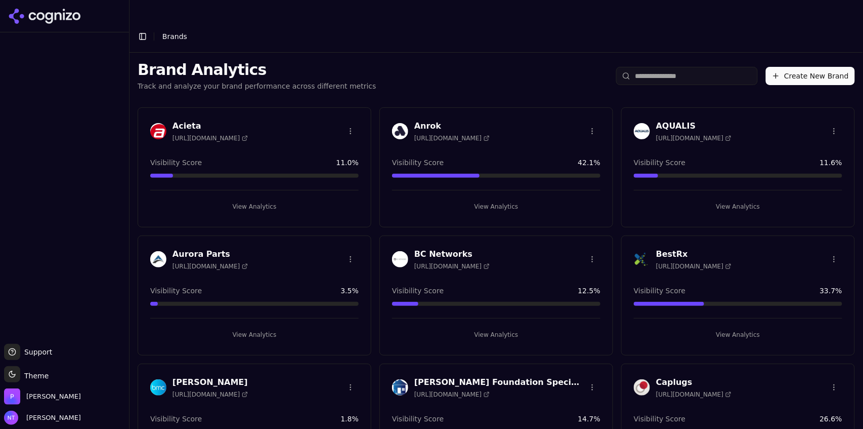
click at [814, 67] on button "Create New Brand" at bounding box center [810, 76] width 89 height 18
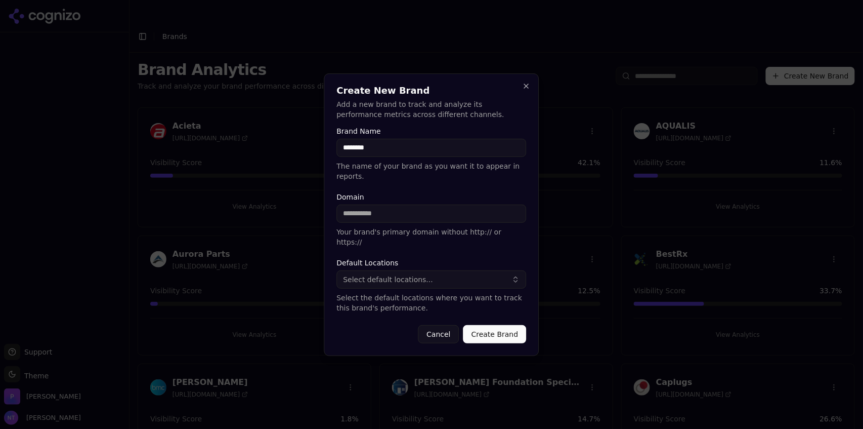
type input "********"
type input "**********"
click at [425, 274] on button "Select default locations..." at bounding box center [432, 279] width 190 height 18
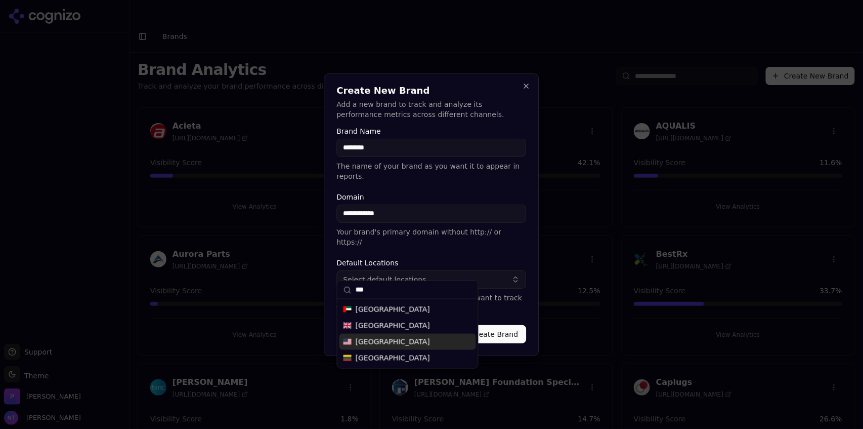
type input "***"
click at [399, 341] on div "[GEOGRAPHIC_DATA]" at bounding box center [407, 341] width 137 height 16
click at [496, 330] on button "Create Brand" at bounding box center [494, 334] width 63 height 18
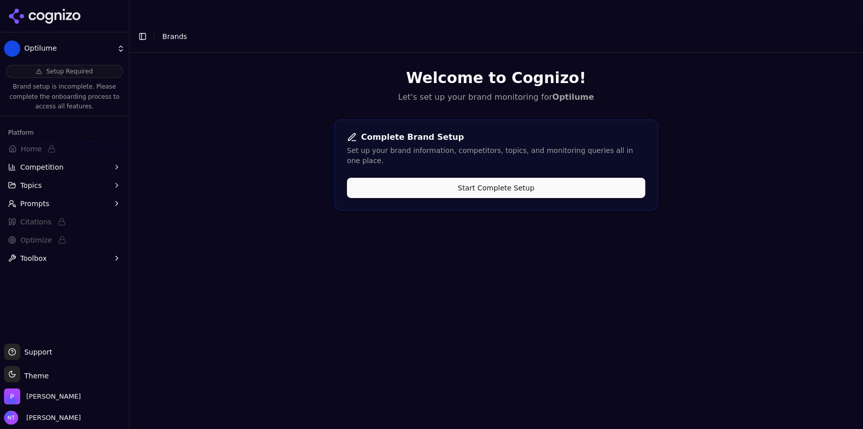
click at [507, 178] on button "Start Complete Setup" at bounding box center [496, 188] width 299 height 20
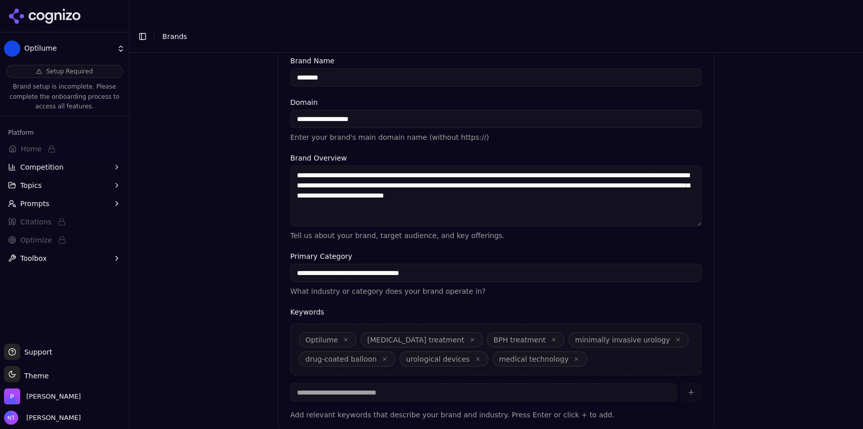
scroll to position [224, 0]
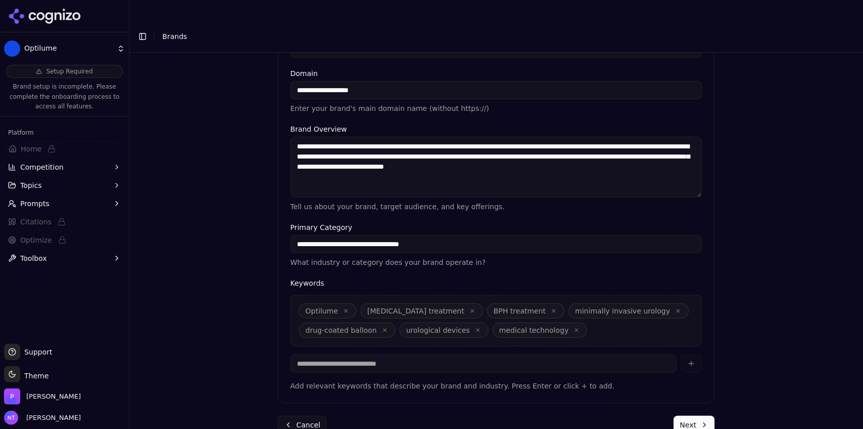
click at [680, 415] on button "Next" at bounding box center [694, 424] width 41 height 18
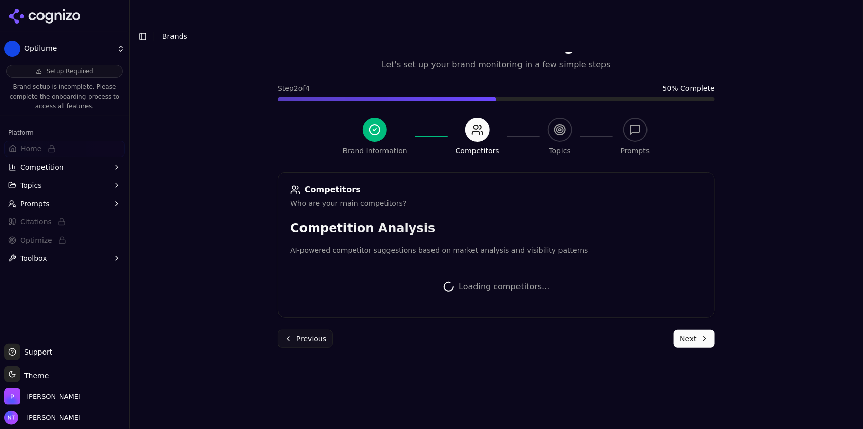
scroll to position [222, 0]
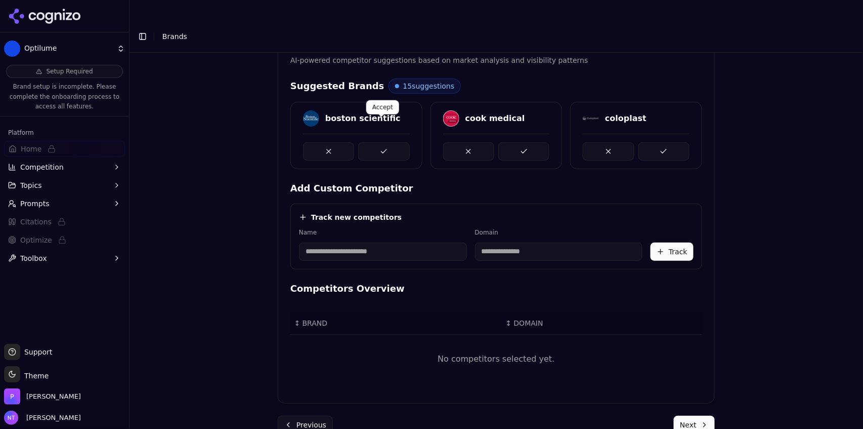
click at [375, 142] on button at bounding box center [383, 151] width 51 height 18
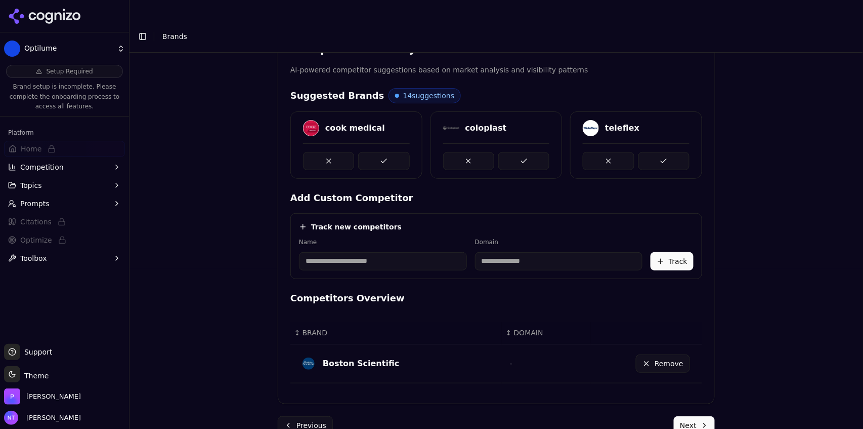
click at [375, 152] on button at bounding box center [383, 161] width 51 height 18
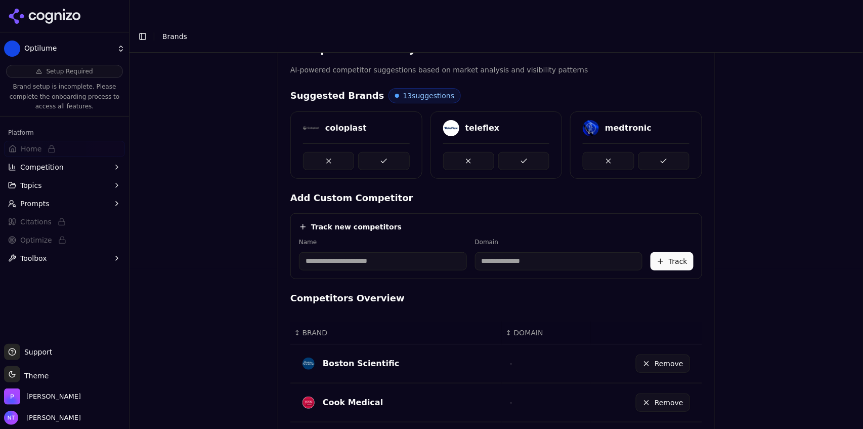
click at [375, 152] on button at bounding box center [383, 161] width 51 height 18
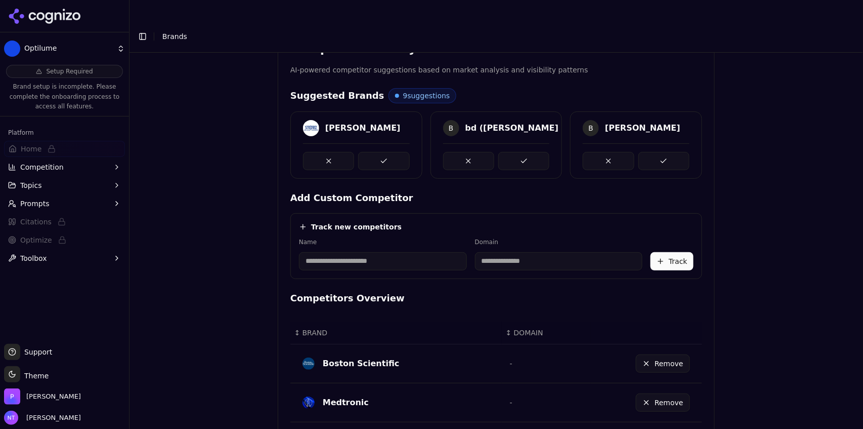
click at [375, 152] on button at bounding box center [383, 161] width 51 height 18
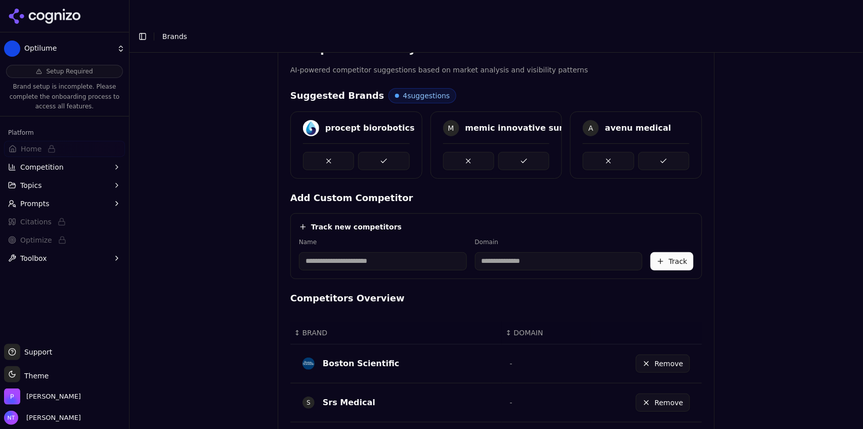
click at [375, 152] on button at bounding box center [383, 161] width 51 height 18
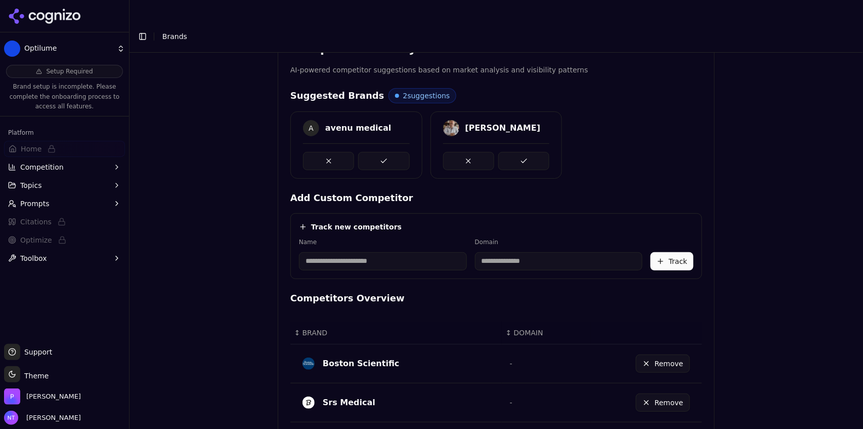
click at [375, 152] on button at bounding box center [383, 161] width 51 height 18
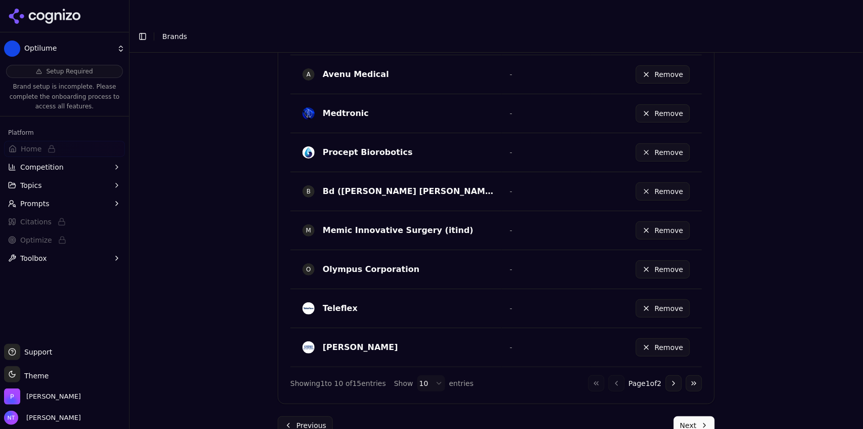
click at [694, 416] on button "Next" at bounding box center [694, 425] width 41 height 18
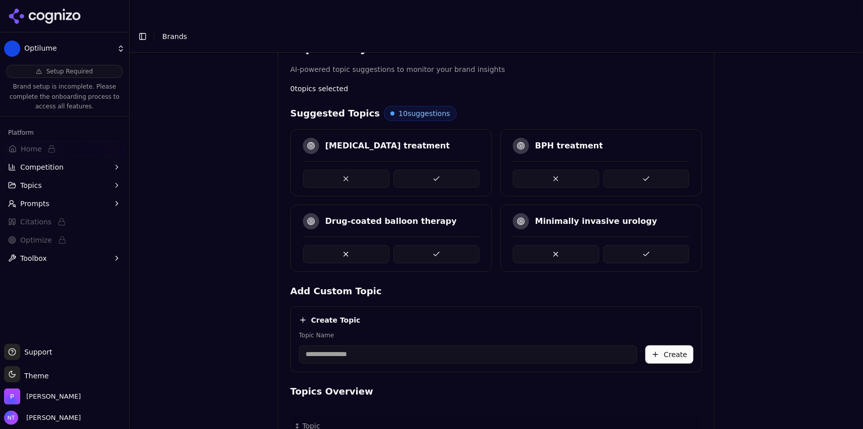
scroll to position [180, 0]
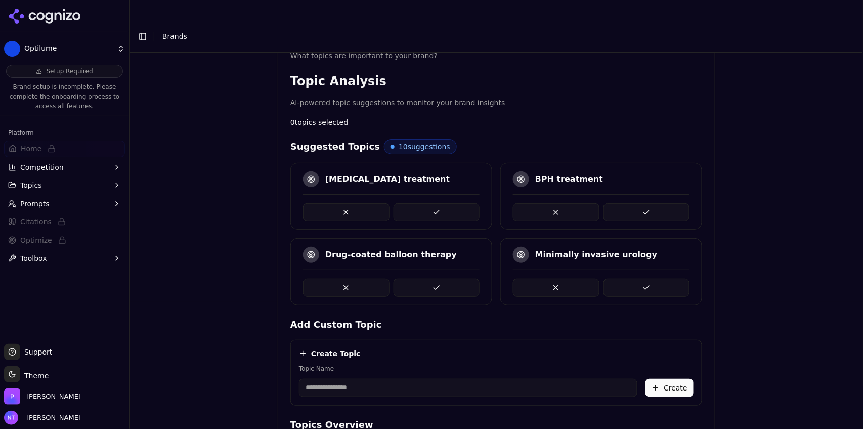
click at [625, 203] on button at bounding box center [647, 212] width 87 height 18
click at [433, 203] on button at bounding box center [437, 212] width 87 height 18
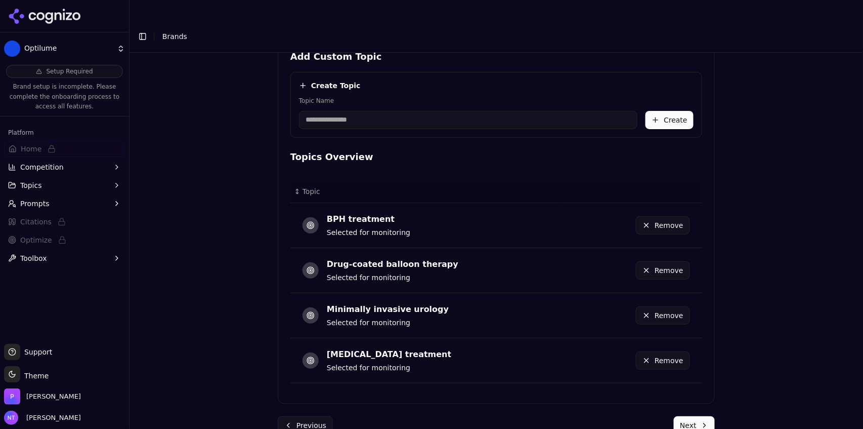
click at [681, 416] on button "Next" at bounding box center [694, 425] width 41 height 18
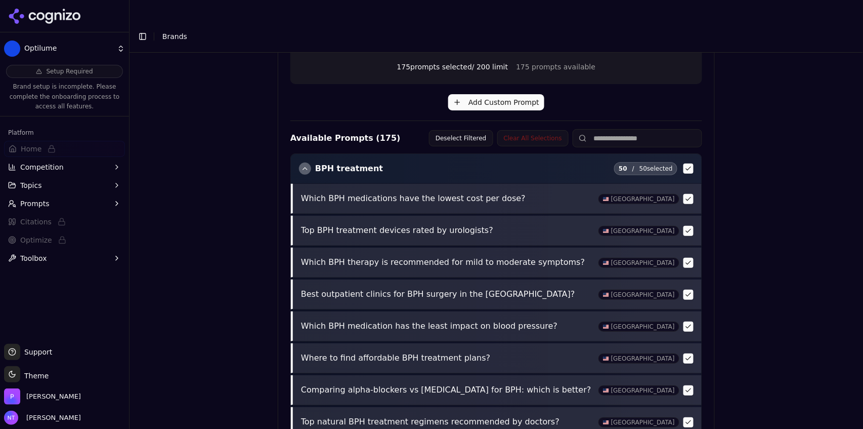
scroll to position [389, 0]
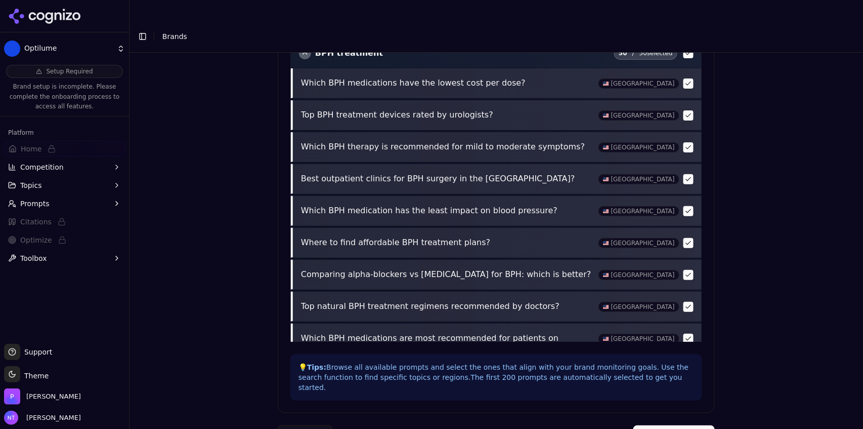
click at [684, 425] on button "Complete Setup" at bounding box center [673, 434] width 81 height 18
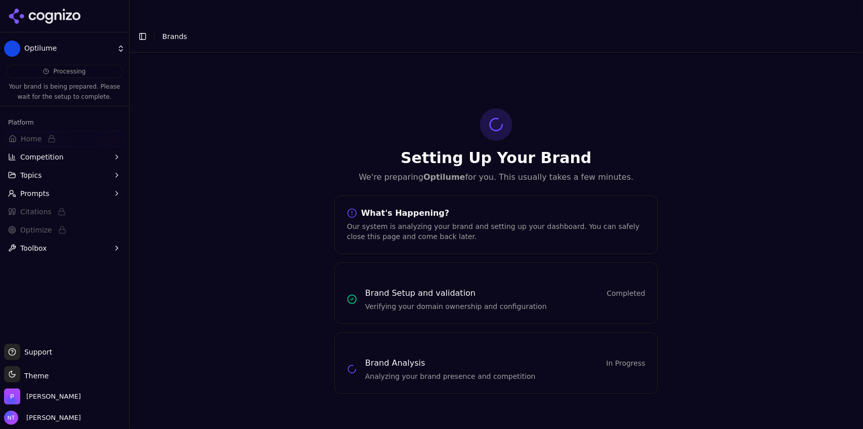
scroll to position [0, 0]
click at [145, 29] on button "Toggle Sidebar" at bounding box center [143, 36] width 14 height 14
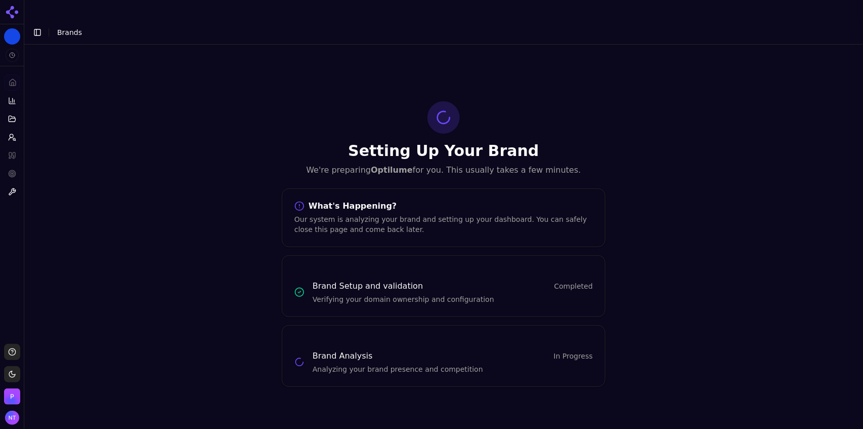
click at [72, 28] on span "Brands" at bounding box center [69, 32] width 25 height 8
click at [40, 25] on button "Toggle Sidebar" at bounding box center [37, 32] width 14 height 14
